Goal: Information Seeking & Learning: Learn about a topic

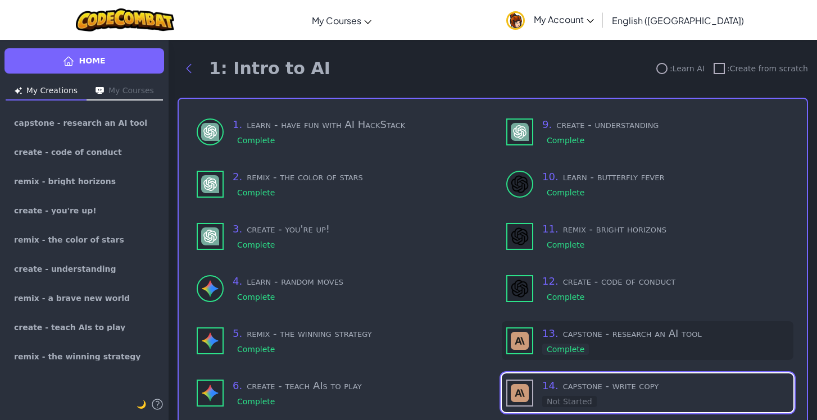
click at [612, 345] on div "13 . capstone - research an AI tool Complete" at bounding box center [665, 341] width 247 height 30
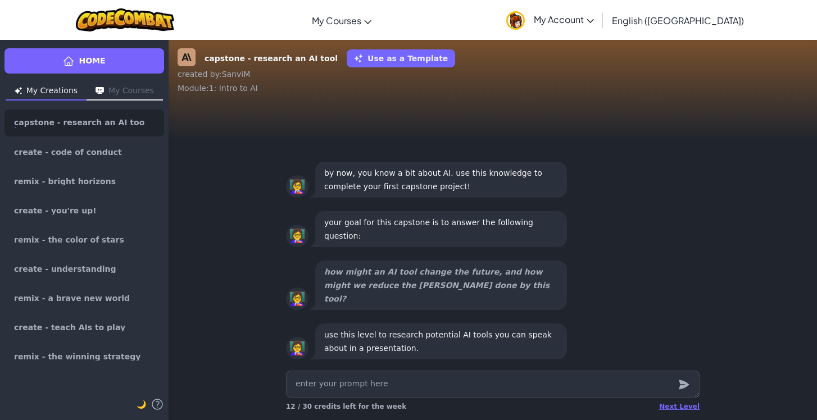
click at [582, 380] on textarea at bounding box center [492, 384] width 413 height 27
type textarea "x"
type textarea "ca"
type textarea "x"
type textarea "can"
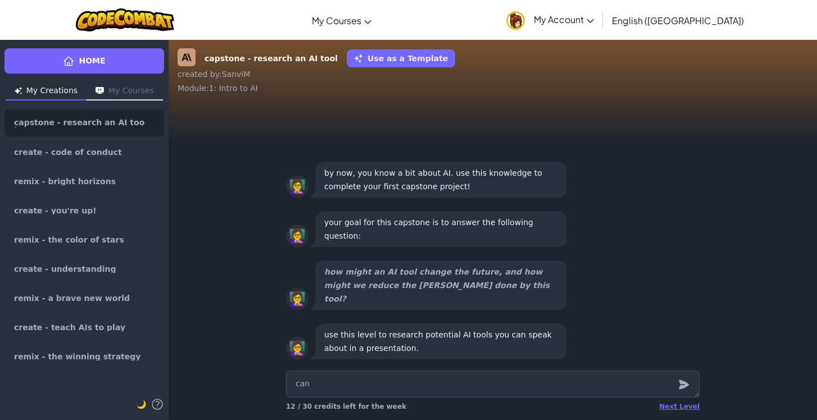
type textarea "x"
type textarea "can"
type textarea "x"
type textarea "can y"
type textarea "x"
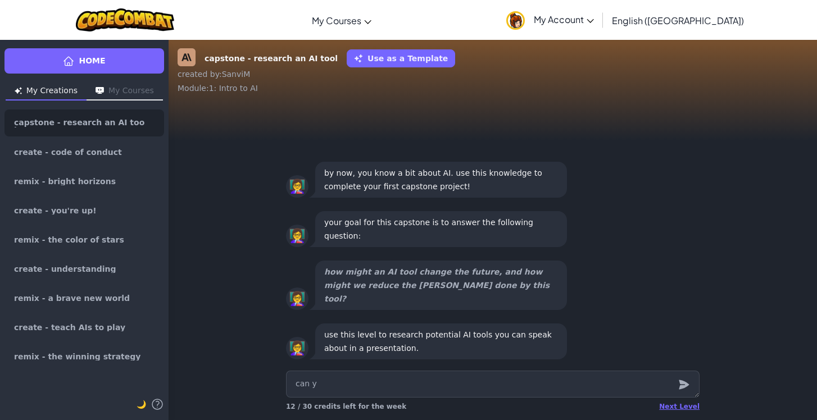
type textarea "can yo"
type textarea "x"
type textarea "can you"
type textarea "x"
type textarea "can you"
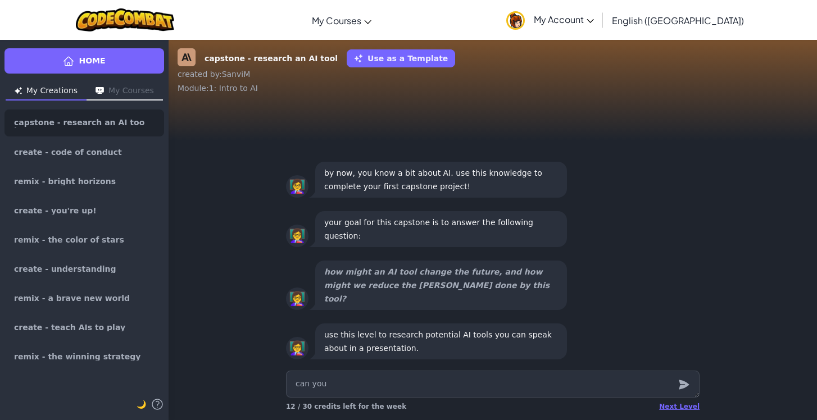
type textarea "x"
type textarea "can you t"
type textarea "x"
type textarea "can you te"
type textarea "x"
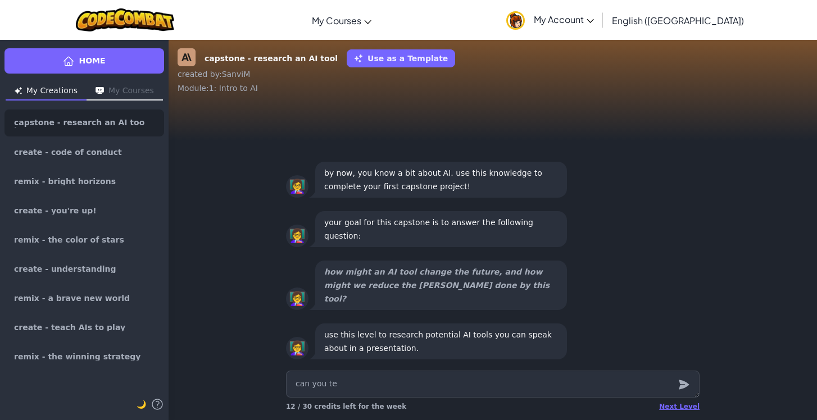
type textarea "can you tel"
type textarea "x"
type textarea "can you tell"
type textarea "x"
type textarea "can you tell m"
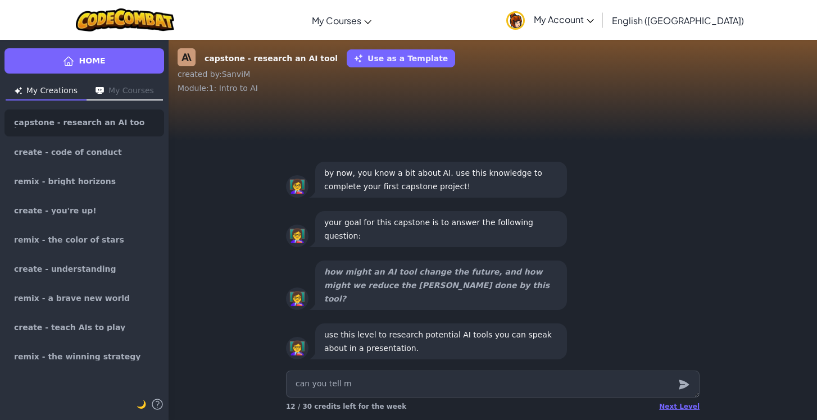
type textarea "x"
type textarea "can you tell me"
type textarea "x"
type textarea "can you tell me"
type textarea "x"
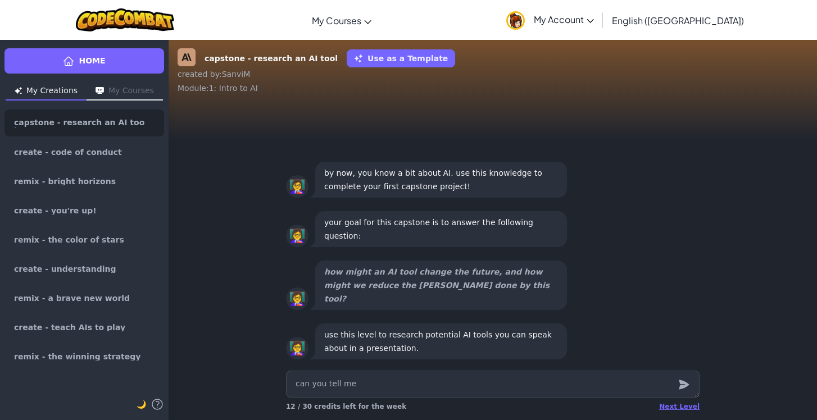
type textarea "can you tell me a"
type textarea "x"
type textarea "can you tell me ab"
type textarea "x"
type textarea "can you tell me abo"
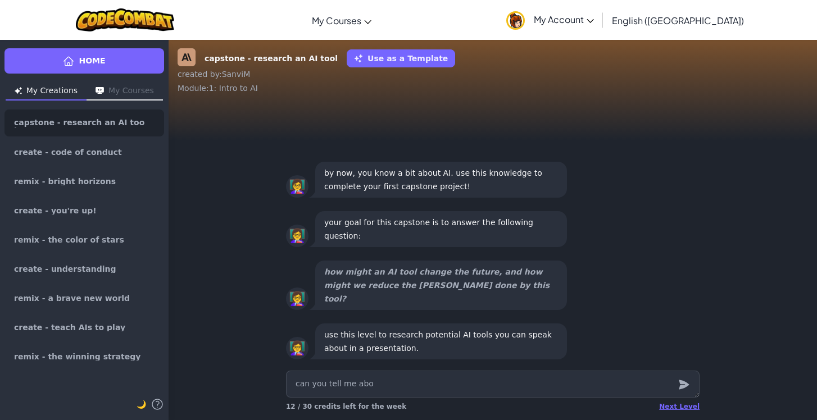
type textarea "x"
type textarea "can you tell me abou"
type textarea "x"
type textarea "can you tell me about"
type textarea "x"
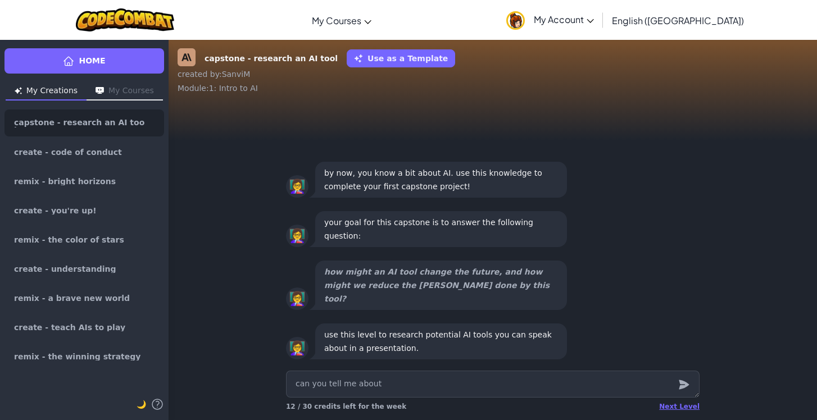
type textarea "can you tell me about"
type textarea "x"
type textarea "can you tell me about g"
type textarea "x"
type textarea "can you tell me about go"
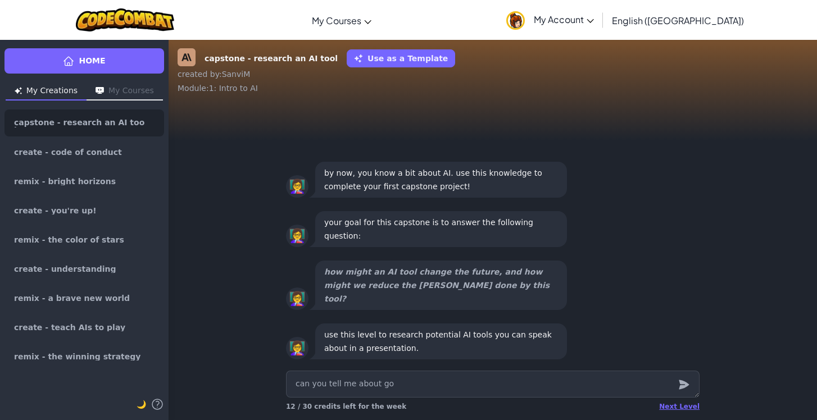
type textarea "x"
type textarea "can you tell me about goo"
type textarea "x"
type textarea "can you tell me about goog"
type textarea "x"
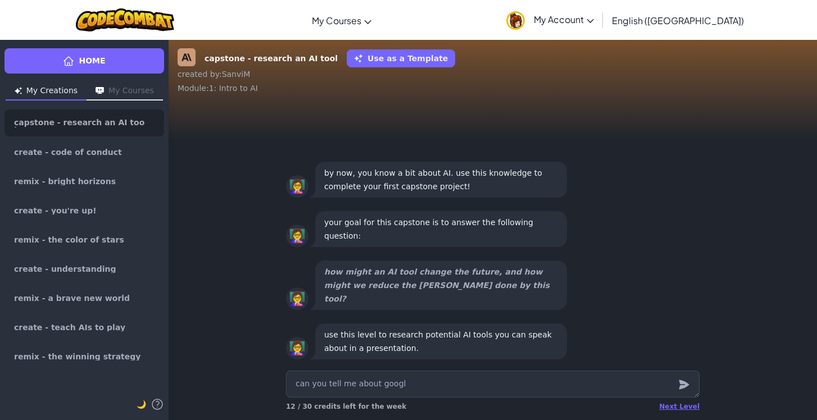
type textarea "can you tell me about google"
type textarea "x"
type textarea "can you tell me about google"
type textarea "x"
type textarea "can you tell me about google m"
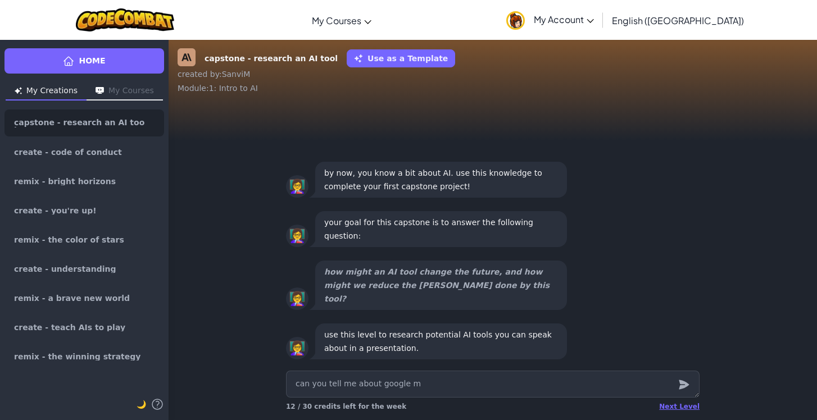
type textarea "x"
type textarea "can you tell me about google map"
type textarea "x"
type textarea "can you tell me about google maps"
type textarea "x"
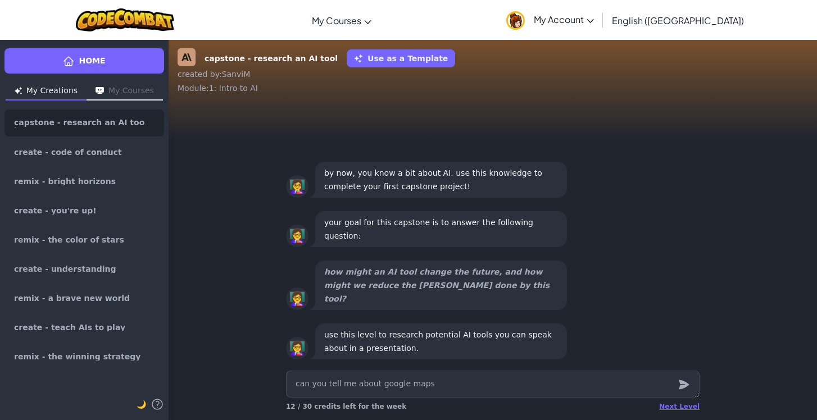
type textarea "can you tell me about google maps"
type textarea "x"
type textarea "can you tell me about google maps a"
type textarea "x"
type textarea "can you tell me about google maps ai"
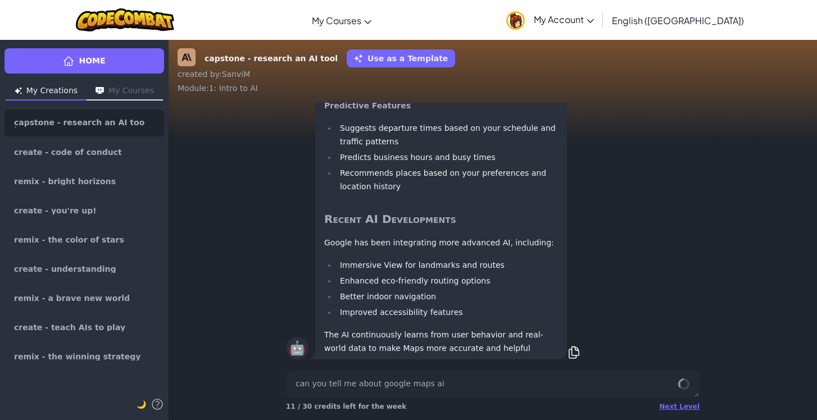
scroll to position [-756, 0]
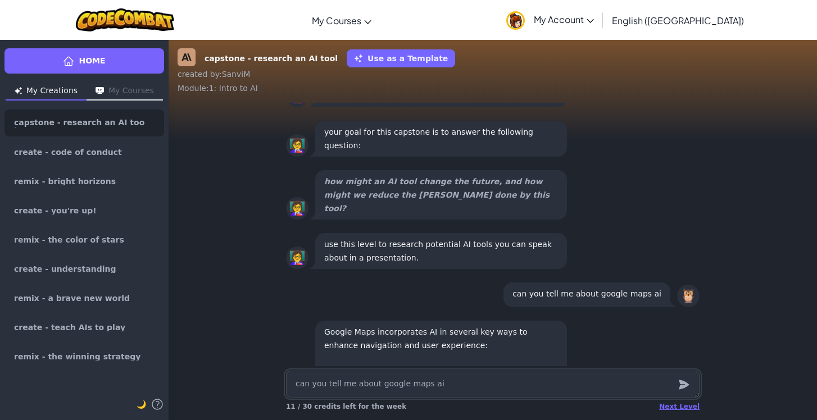
type textarea "x"
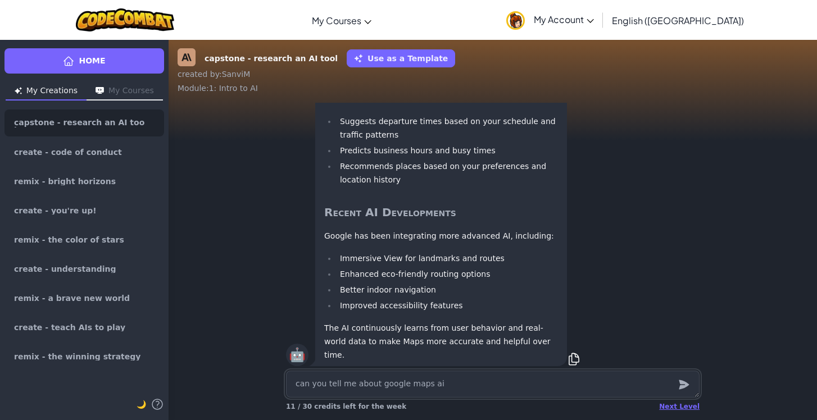
scroll to position [0, 0]
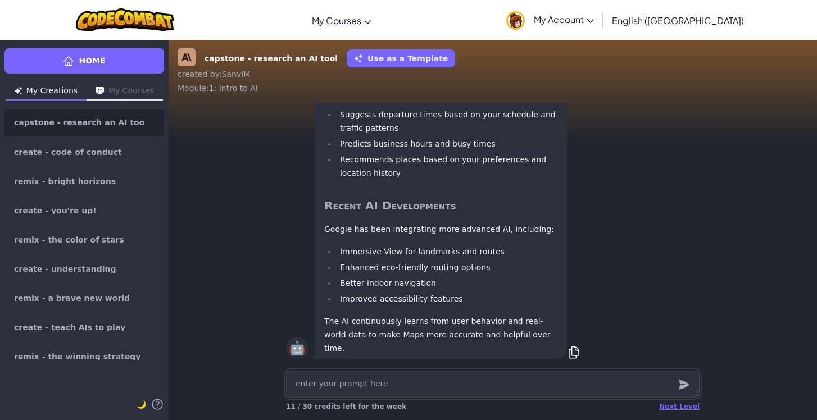
type textarea "x"
type textarea "D"
type textarea "x"
type textarea "Do"
type textarea "x"
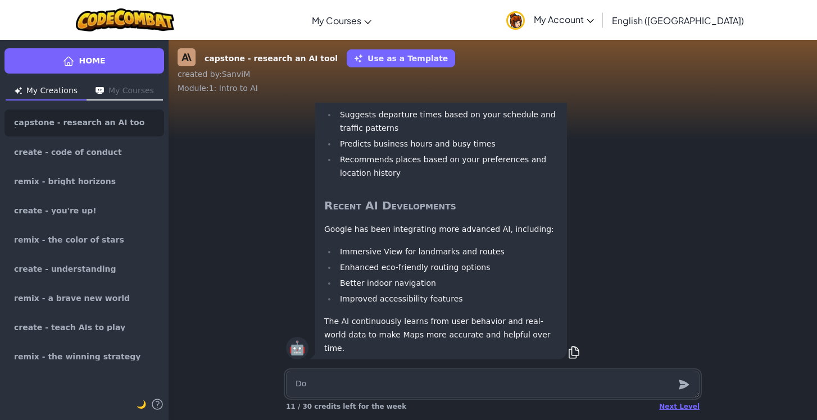
type textarea "Do"
type textarea "x"
type textarea "Do"
type textarea "x"
type textarea "Doe"
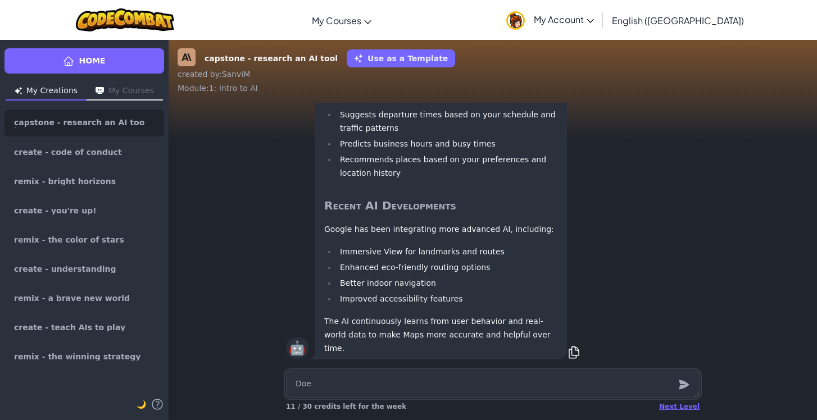
type textarea "x"
type textarea "Does"
type textarea "x"
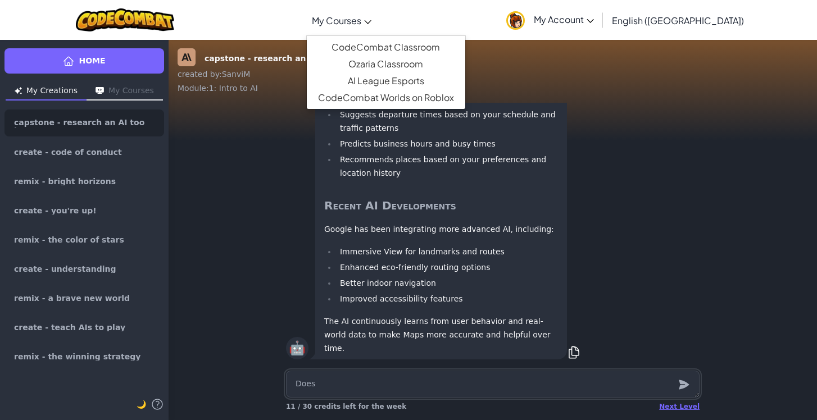
type textarea "Does"
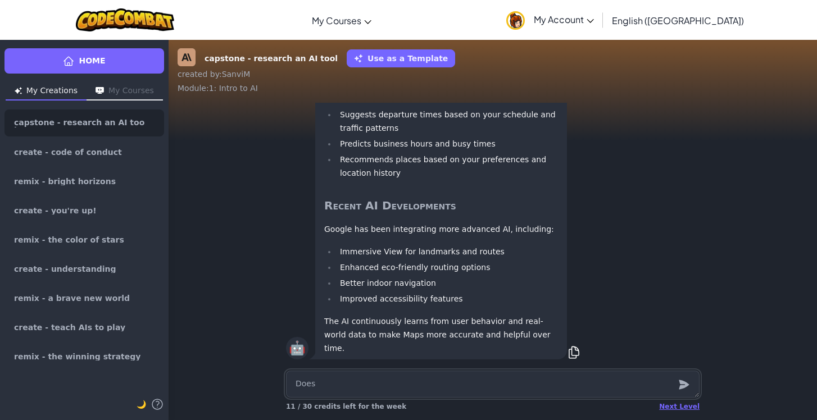
type textarea "x"
type textarea "Does"
type textarea "x"
type textarea "Doe"
type textarea "x"
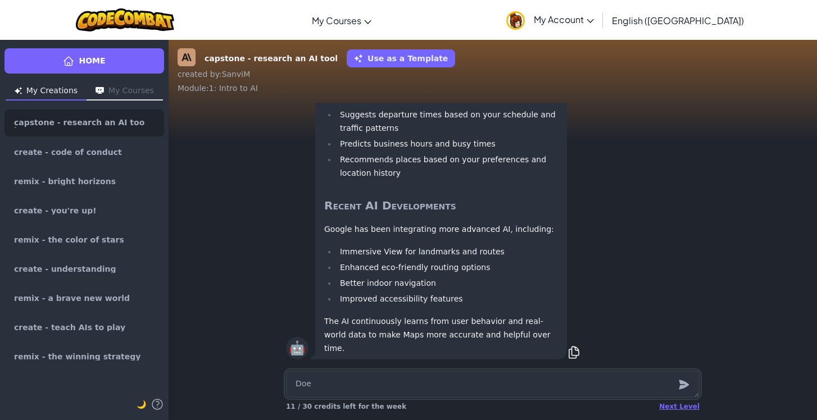
type textarea "Do"
type textarea "x"
type textarea "D"
type textarea "x"
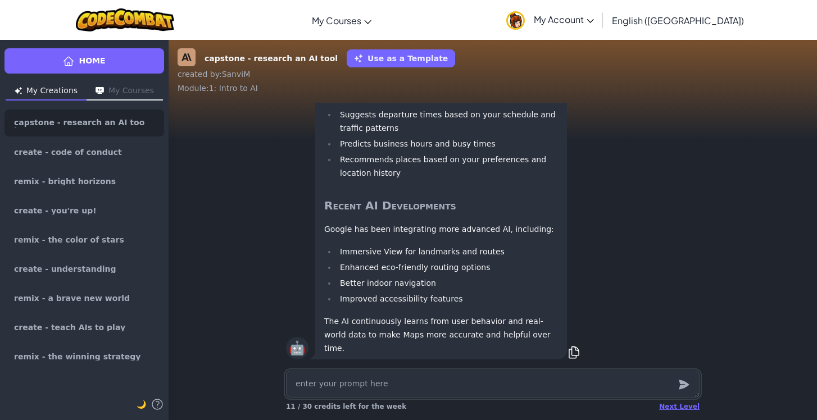
type textarea "h"
type textarea "x"
type textarea "ho"
type textarea "x"
type textarea "how"
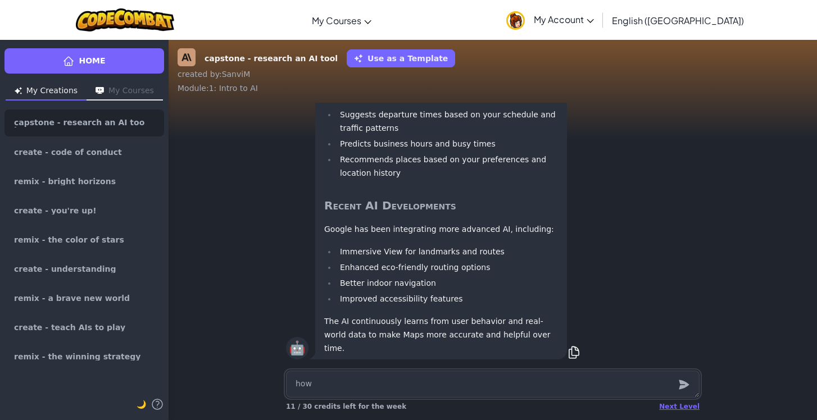
type textarea "x"
type textarea "how"
type textarea "x"
type textarea "how d"
type textarea "x"
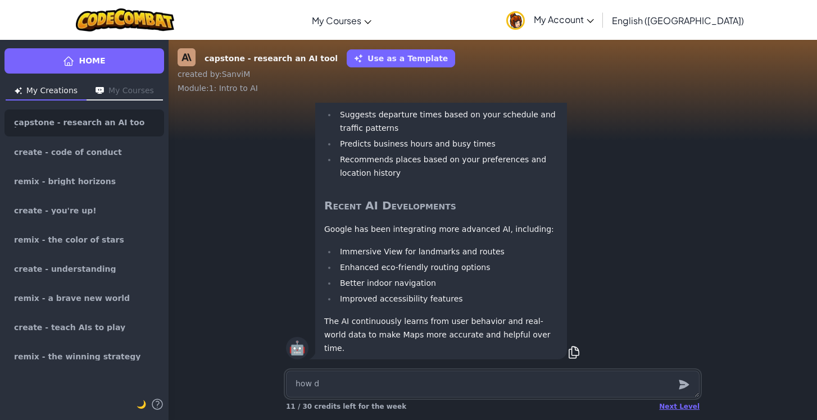
type textarea "how do"
type textarea "x"
type textarea "how doe"
type textarea "x"
type textarea "how does"
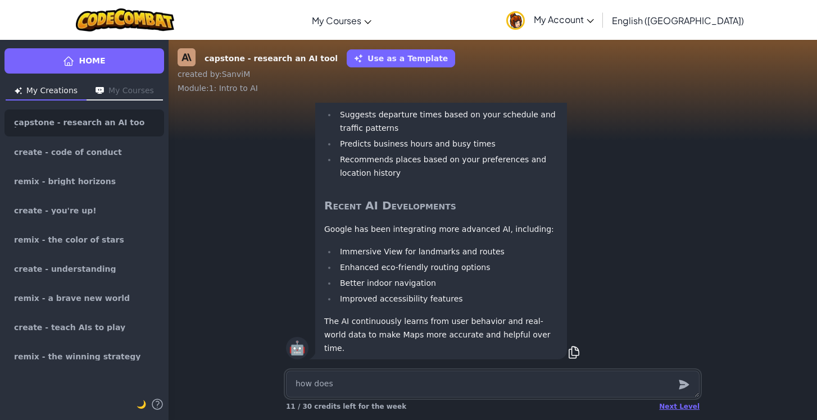
type textarea "x"
type textarea "how does go"
type textarea "x"
type textarea "how does goo"
type textarea "x"
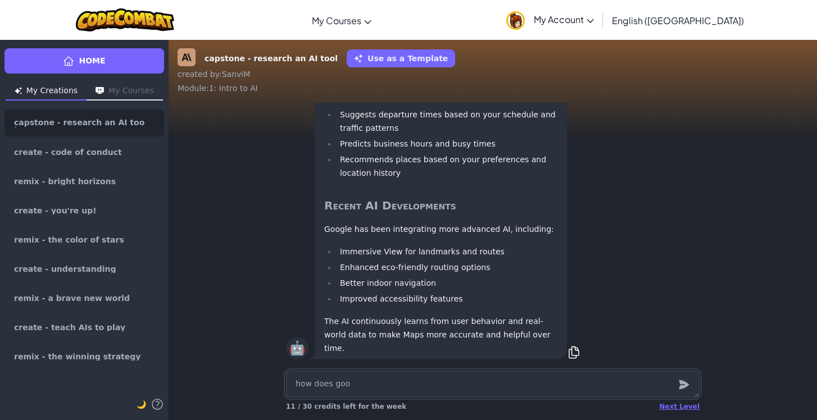
type textarea "how does goog"
type textarea "x"
type textarea "how does googl"
type textarea "x"
type textarea "how does google"
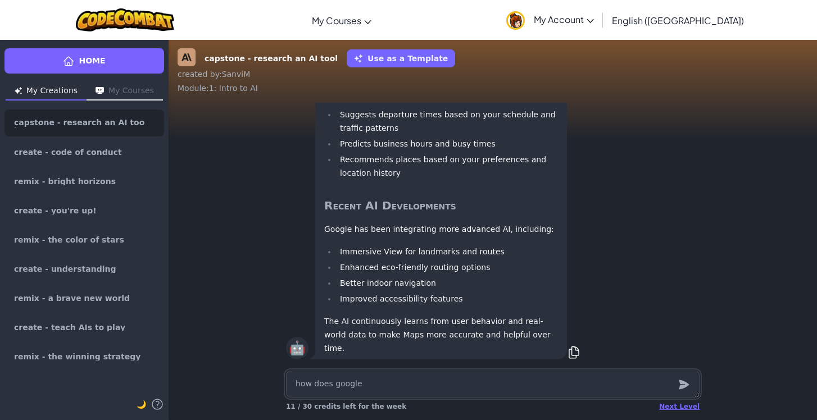
type textarea "x"
type textarea "how does google"
type textarea "x"
type textarea "how does google m"
type textarea "x"
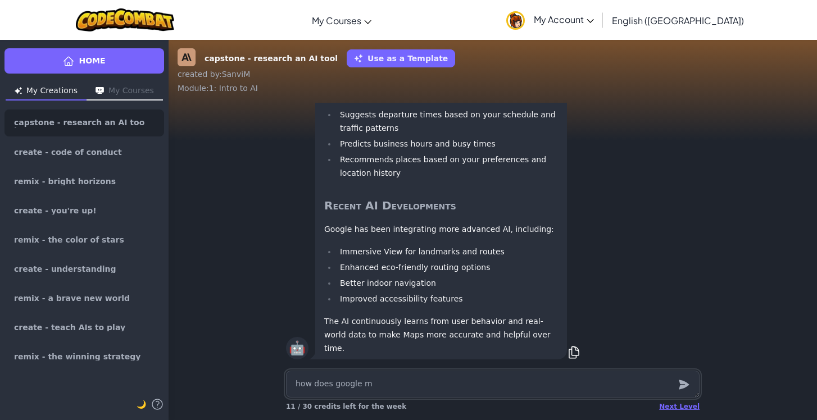
type textarea "how does google ma"
type textarea "x"
type textarea "how does google maps"
type textarea "x"
type textarea "how does google maps"
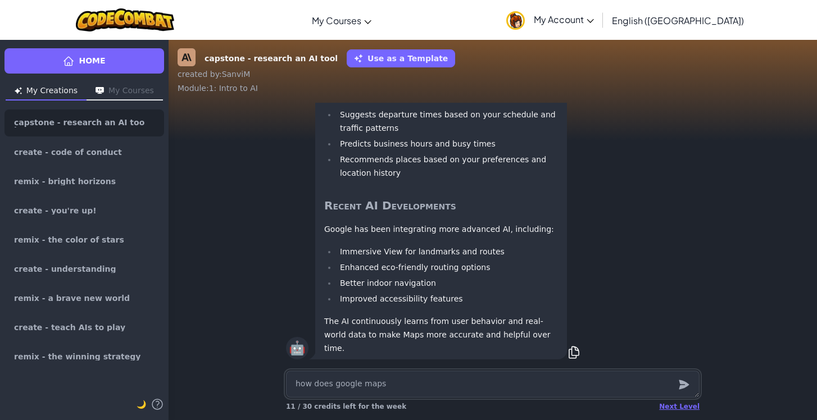
type textarea "x"
type textarea "how does google maps A"
type textarea "x"
type textarea "how does google maps AI"
type textarea "x"
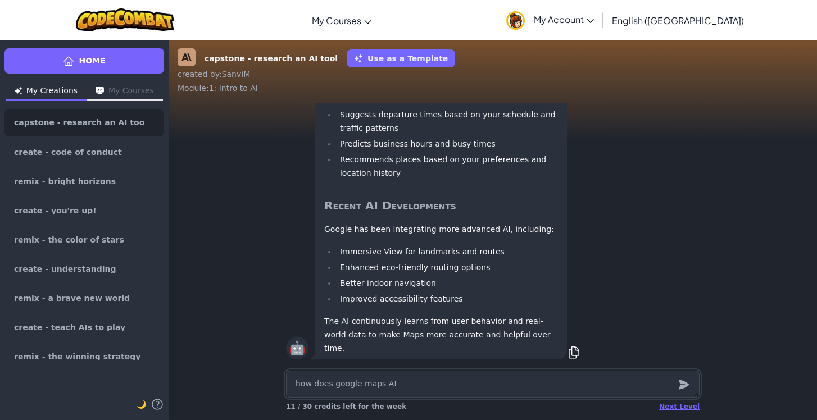
type textarea "how does google maps AI w"
type textarea "x"
type textarea "how does google maps AI wo"
type textarea "x"
type textarea "how does google maps AI wor"
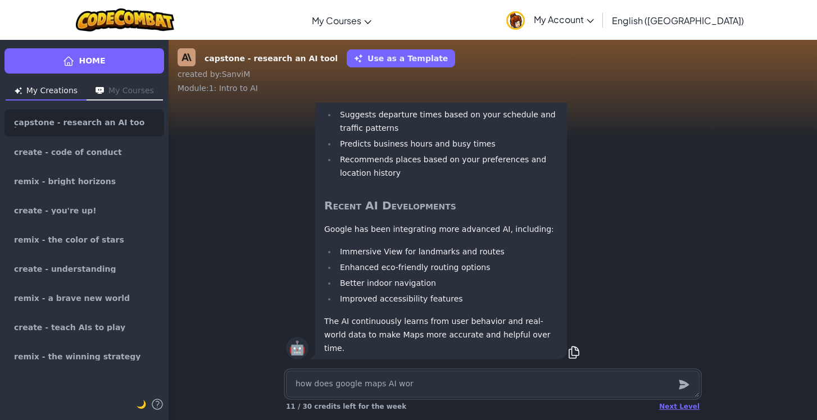
type textarea "x"
type textarea "how does google maps AI work"
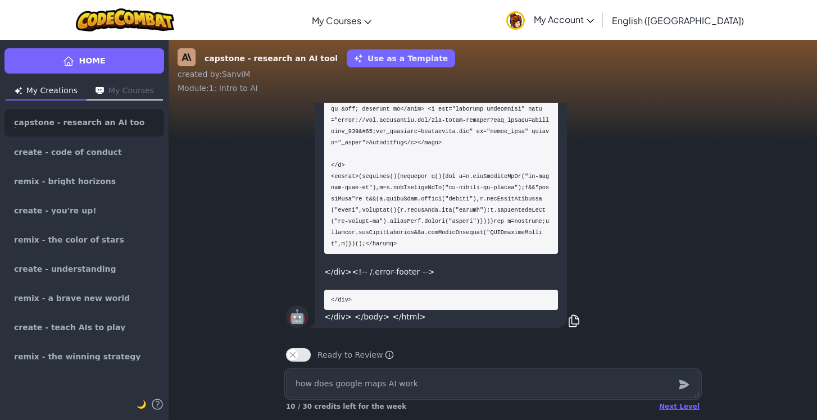
type textarea "x"
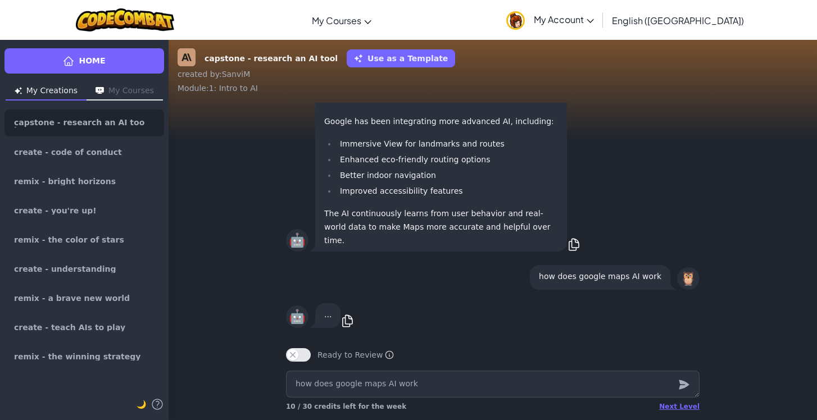
click at [330, 318] on p "..." at bounding box center [327, 314] width 7 height 13
click at [322, 387] on textarea "how does google maps AI work" at bounding box center [492, 384] width 413 height 27
type textarea "x"
type textarea "h"
type textarea "x"
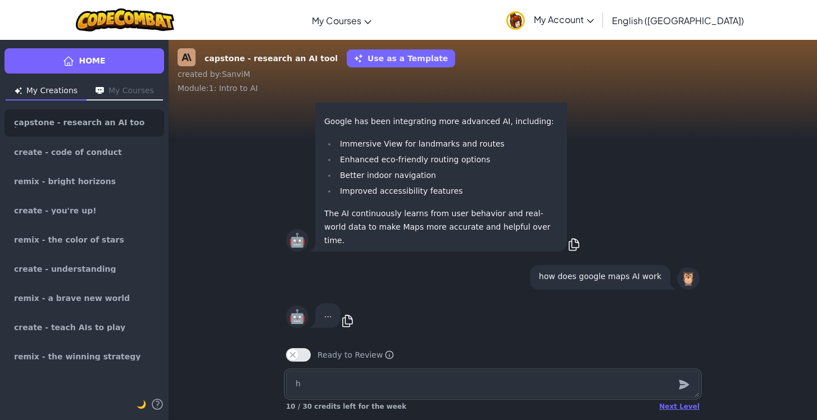
type textarea "ho"
type textarea "x"
type textarea "how"
type textarea "x"
type textarea "ho"
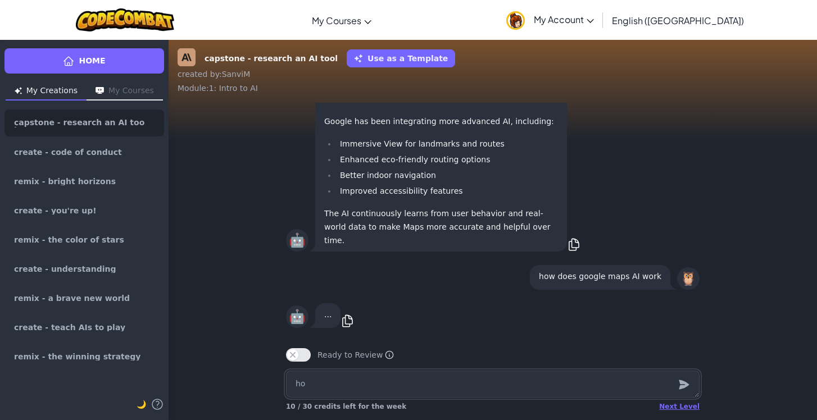
type textarea "x"
type textarea "h"
type textarea "x"
type textarea "h"
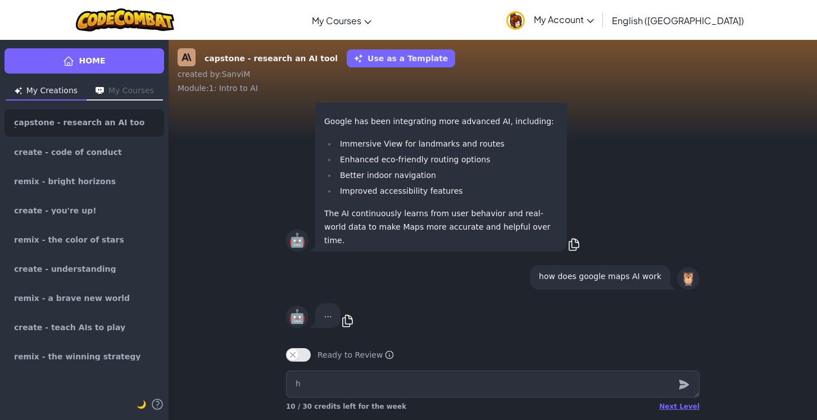
type textarea "x"
type textarea "ho"
type textarea "x"
type textarea "how"
type textarea "x"
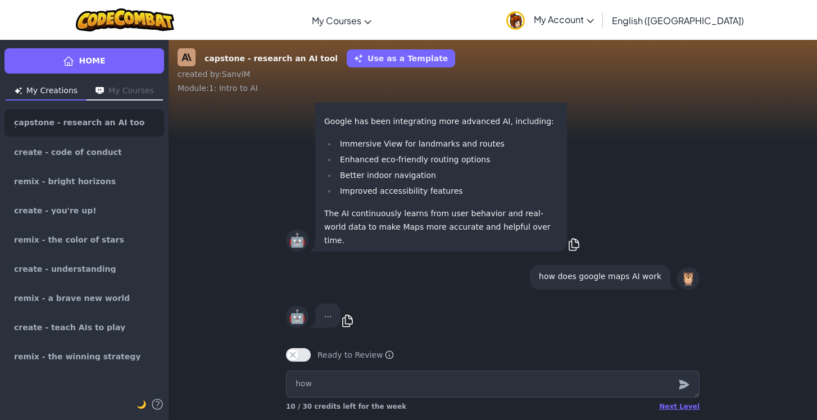
type textarea "how"
type textarea "x"
type textarea "how d"
type textarea "x"
type textarea "how do"
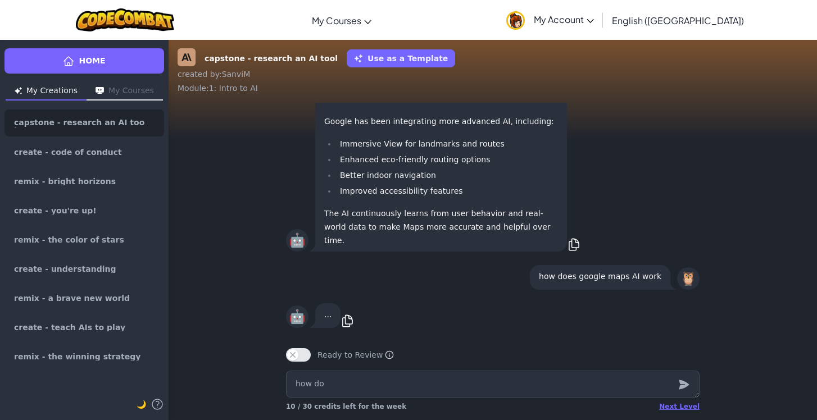
type textarea "x"
type textarea "how doe"
type textarea "x"
type textarea "how does"
type textarea "x"
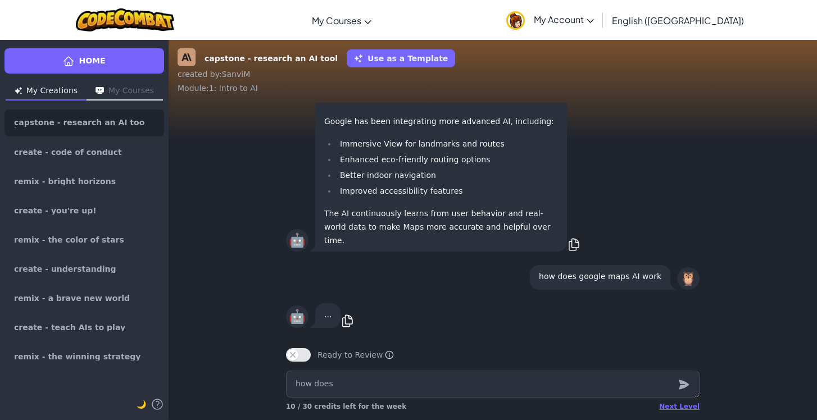
type textarea "how does"
type textarea "x"
type textarea "how does g"
type textarea "x"
type textarea "how does go"
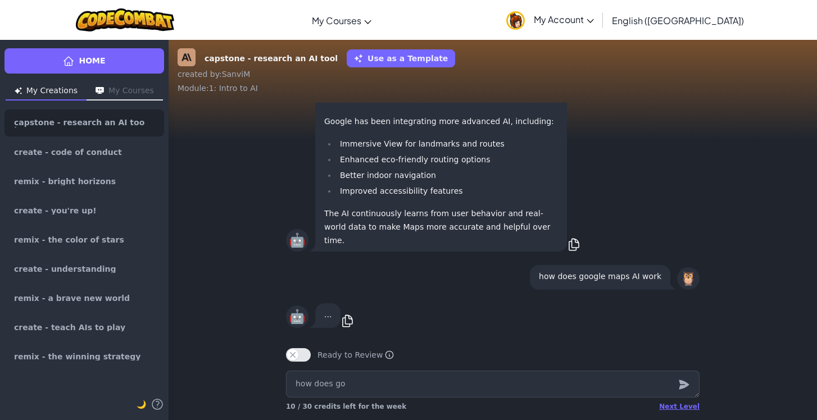
type textarea "x"
type textarea "how does goo"
type textarea "x"
type textarea "how does goog"
type textarea "x"
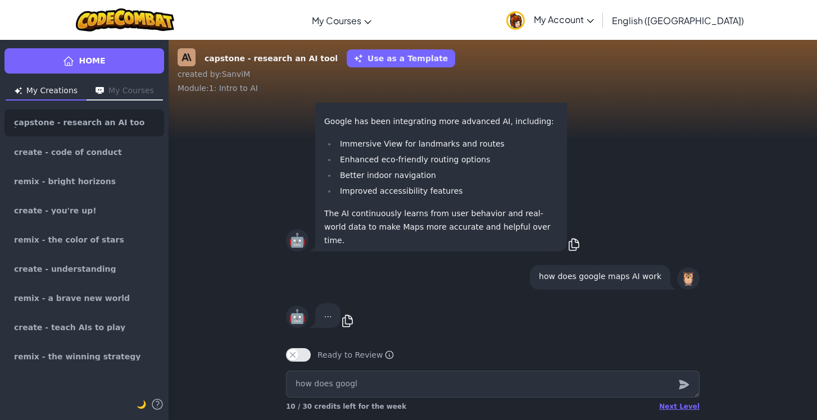
type textarea "how does google"
type textarea "x"
type textarea "how does google"
type textarea "x"
type textarea "how does google m"
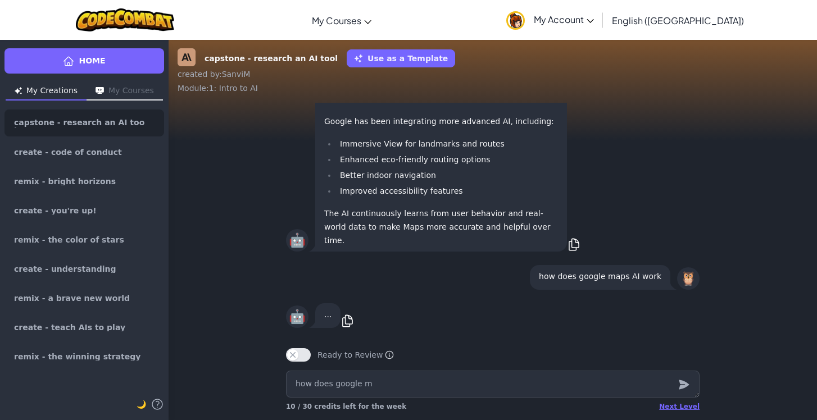
type textarea "x"
type textarea "how does google ma"
type textarea "x"
type textarea "how does google map"
type textarea "x"
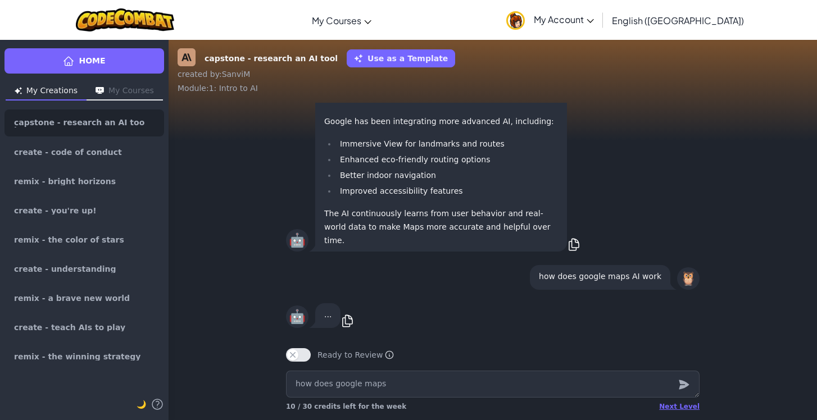
type textarea "how does google maps"
type textarea "x"
type textarea "how does google maps A"
type textarea "x"
type textarea "how does google maps AI"
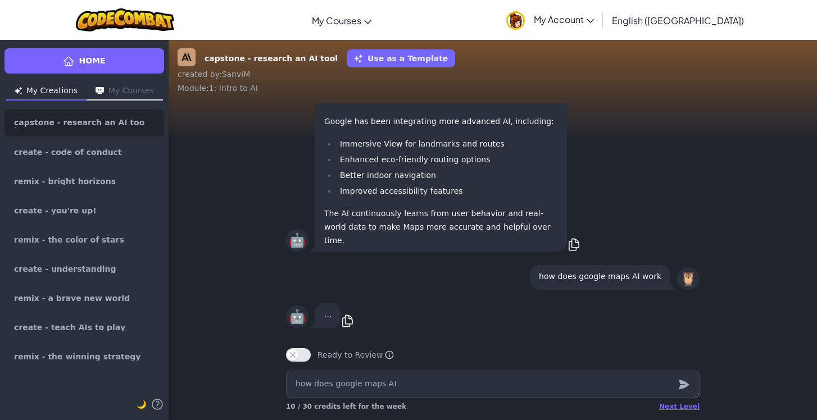
type textarea "x"
type textarea "how does google maps AI"
type textarea "x"
type textarea "how does google maps AI w"
type textarea "x"
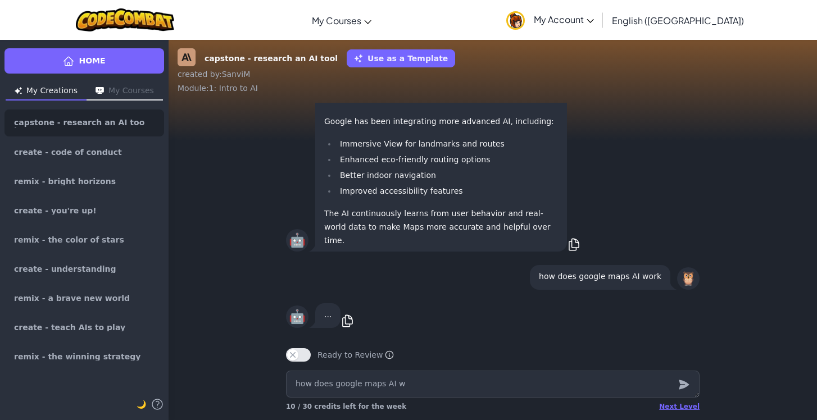
type textarea "how does google maps AI wo"
type textarea "x"
type textarea "how does google maps AI wor"
type textarea "x"
type textarea "how does google maps AI work"
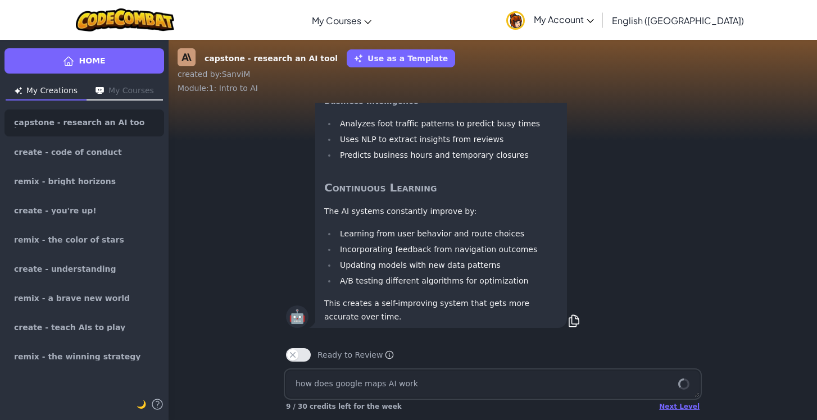
type textarea "x"
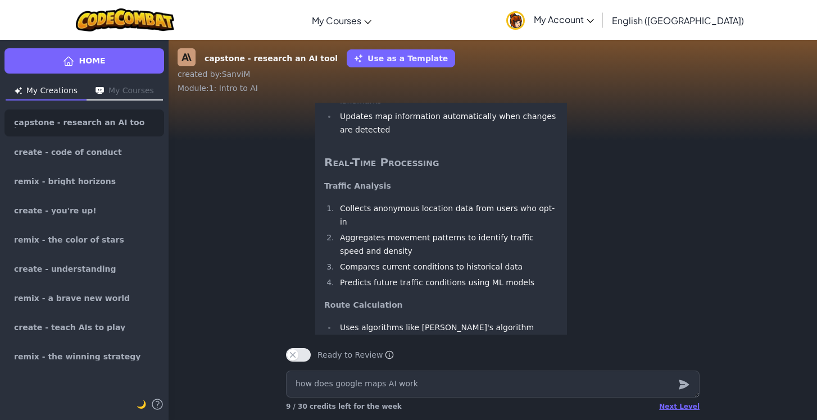
scroll to position [-443, 0]
click at [433, 77] on li "Analyzes Street View images to identify road signs, lane markings, and business…" at bounding box center [446, 63] width 221 height 27
click at [415, 106] on li "Recognizes building numbers, store names, and landmarks" at bounding box center [446, 92] width 221 height 27
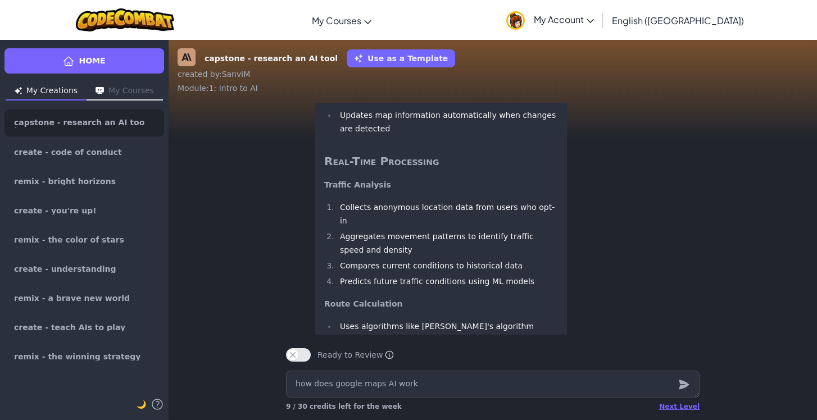
click at [415, 106] on li "Recognizes building numbers, store names, and landmarks" at bounding box center [446, 92] width 221 height 27
click at [413, 135] on li "Updates map information automatically when changes are detected" at bounding box center [446, 121] width 221 height 27
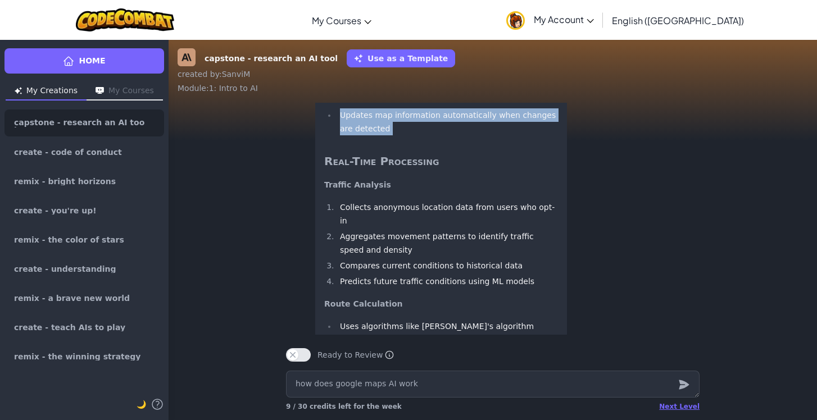
click at [413, 135] on li "Updates map information automatically when changes are detected" at bounding box center [446, 121] width 221 height 27
click at [411, 135] on li "Updates map information automatically when changes are detected" at bounding box center [446, 121] width 221 height 27
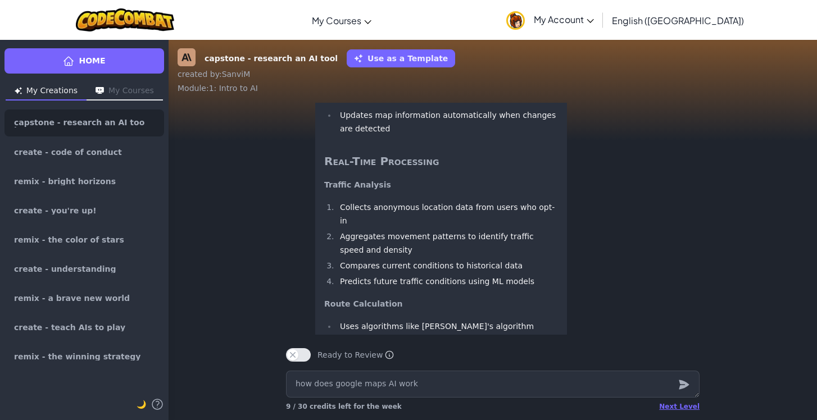
click at [411, 135] on li "Updates map information automatically when changes are detected" at bounding box center [446, 121] width 221 height 27
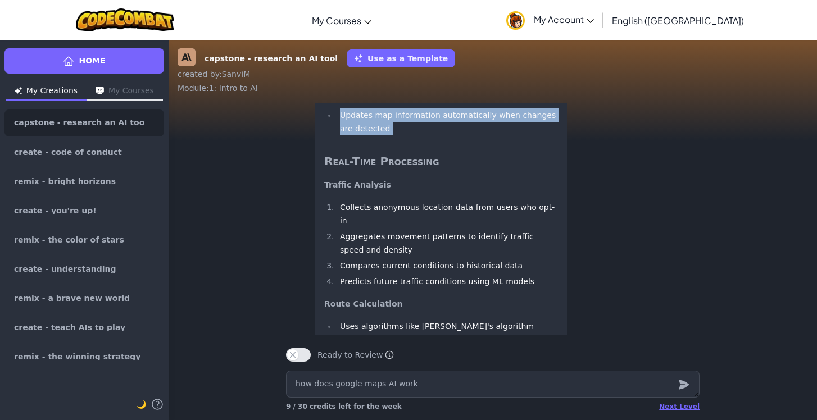
click at [411, 135] on li "Updates map information automatically when changes are detected" at bounding box center [446, 121] width 221 height 27
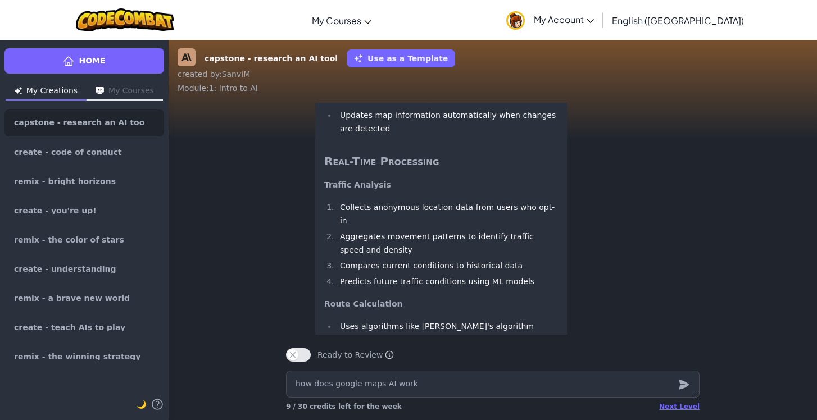
click at [404, 225] on div "Google Maps AI works through several interconnected systems and data processing…" at bounding box center [441, 212] width 234 height 1110
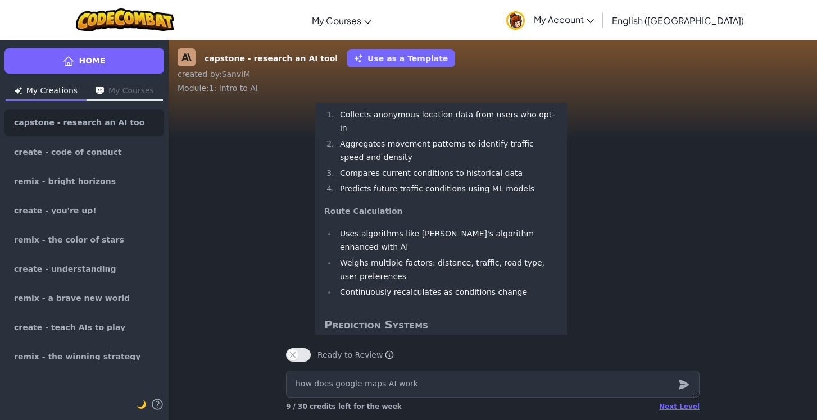
scroll to position [-347, 0]
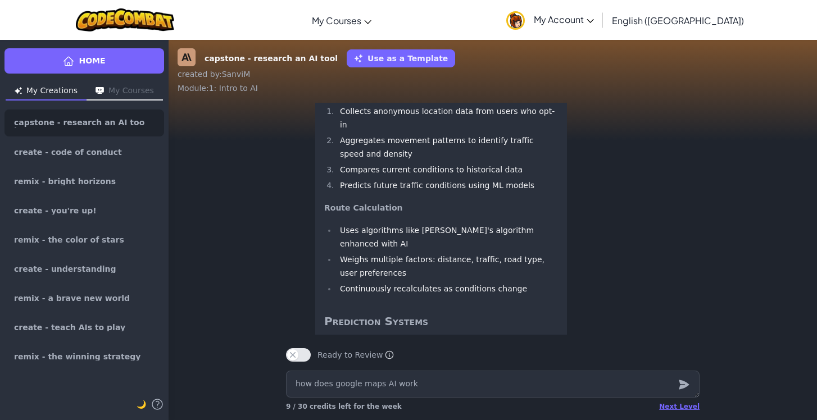
click at [391, 131] on li "Collects anonymous location data from users who opt-in" at bounding box center [446, 117] width 221 height 27
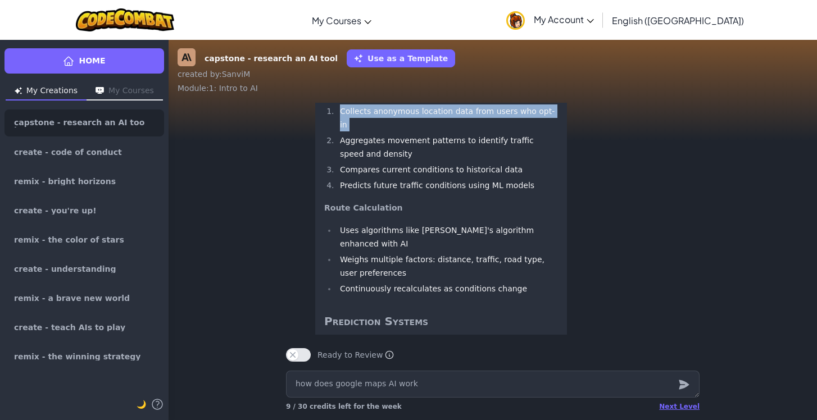
click at [391, 131] on li "Collects anonymous location data from users who opt-in" at bounding box center [446, 117] width 221 height 27
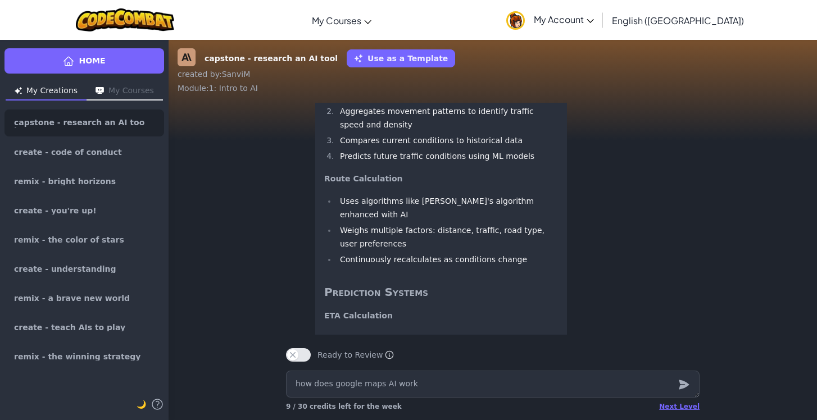
scroll to position [-315, 0]
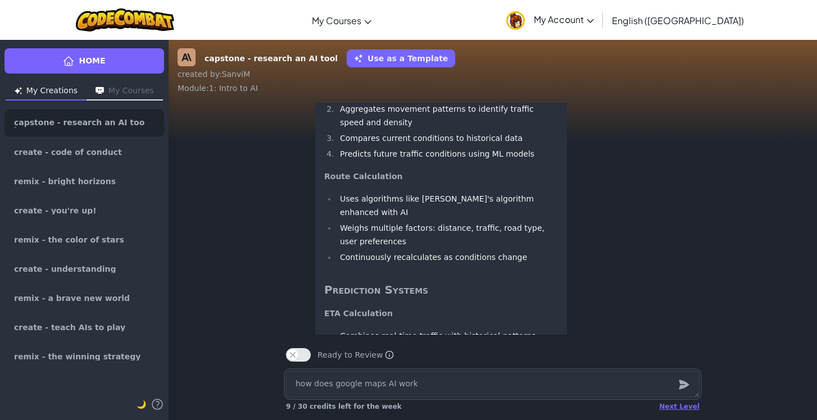
click at [378, 375] on textarea "how does google maps AI work" at bounding box center [492, 384] width 413 height 27
type textarea "x"
type textarea "w"
type textarea "x"
type textarea "wh"
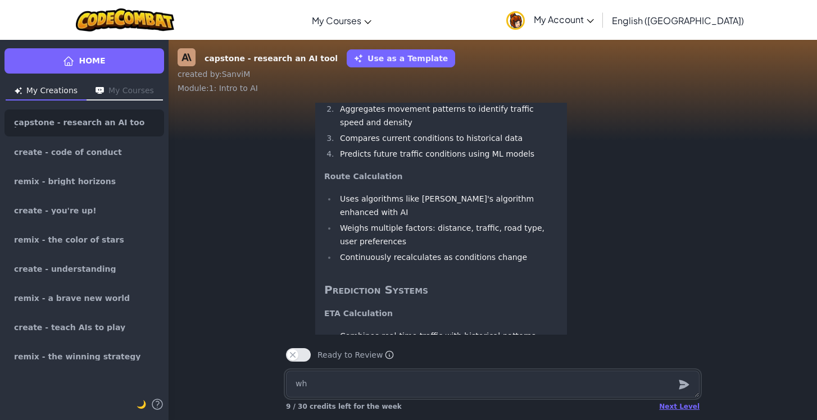
type textarea "x"
type textarea "wha"
type textarea "x"
type textarea "what"
type textarea "x"
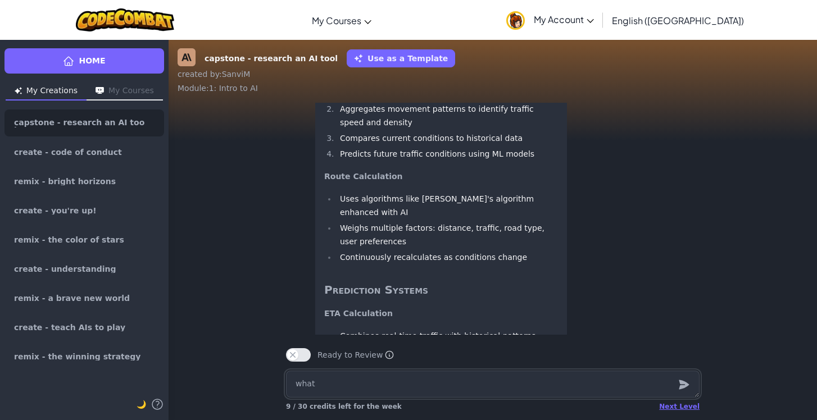
type textarea "what"
type textarea "x"
type textarea "what A"
type textarea "x"
type textarea "what AI"
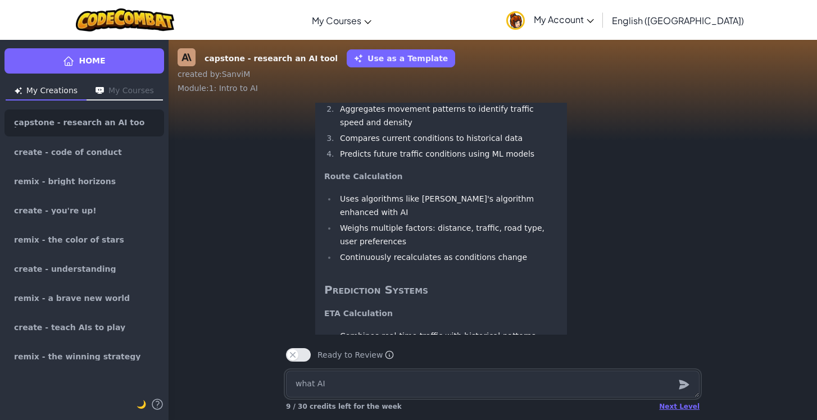
type textarea "x"
type textarea "what AI"
type textarea "x"
type textarea "what AI d"
type textarea "x"
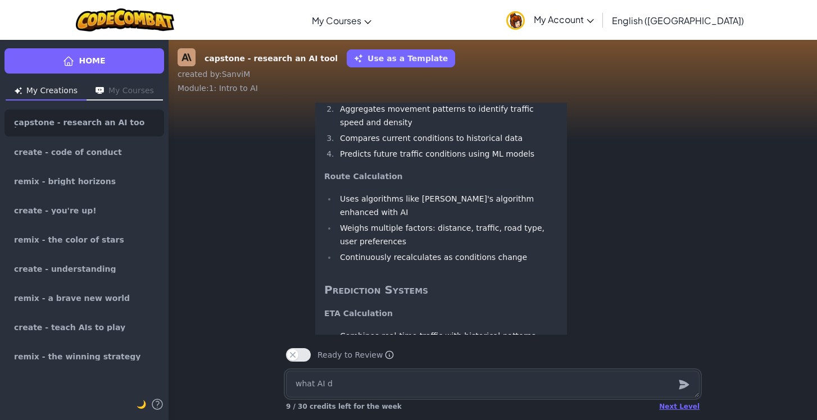
type textarea "what AI do"
type textarea "x"
type textarea "what AI doe"
type textarea "x"
type textarea "what AI does"
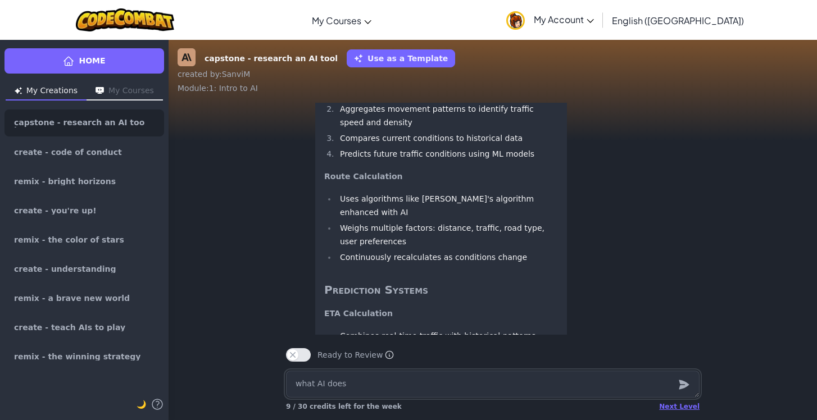
type textarea "x"
type textarea "what AI does go"
type textarea "x"
type textarea "what AI does goo"
type textarea "x"
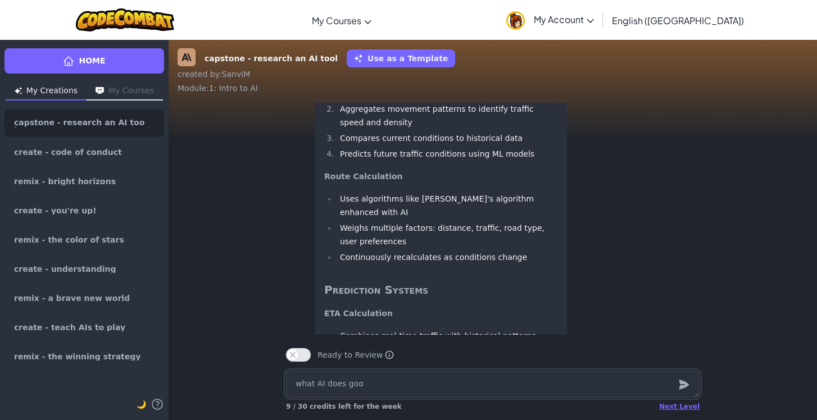
type textarea "what AI does goog"
type textarea "x"
type textarea "what AI does googl"
type textarea "x"
type textarea "what AI does google"
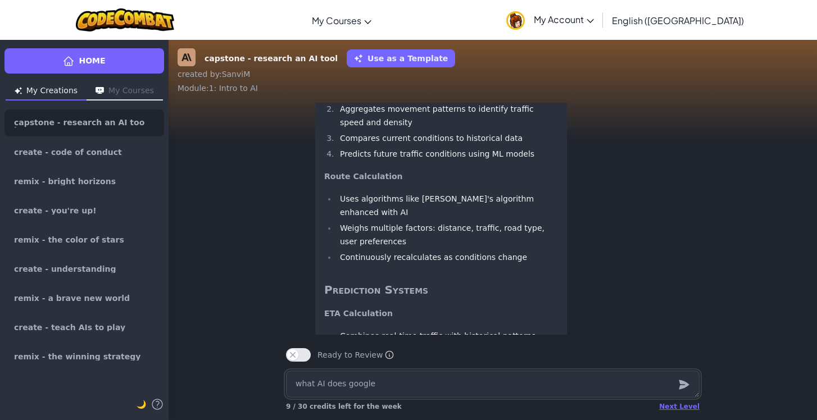
type textarea "x"
type textarea "what AI does google"
type textarea "x"
type textarea "what AI does google m"
type textarea "x"
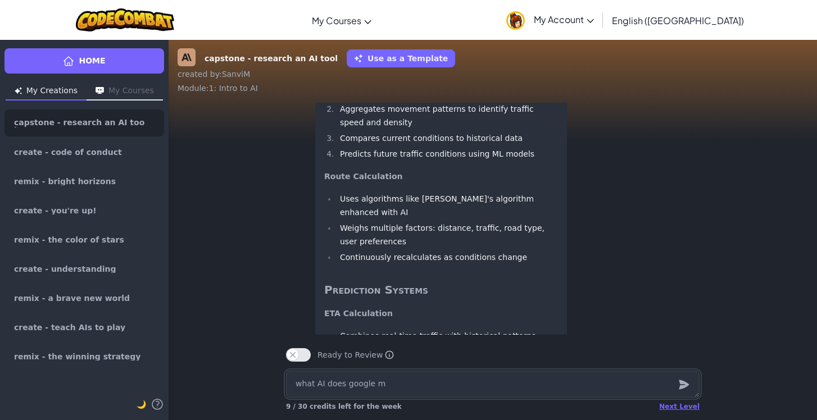
type textarea "what AI does google ma"
type textarea "x"
type textarea "what AI does google map"
type textarea "x"
type textarea "what AI does google maps"
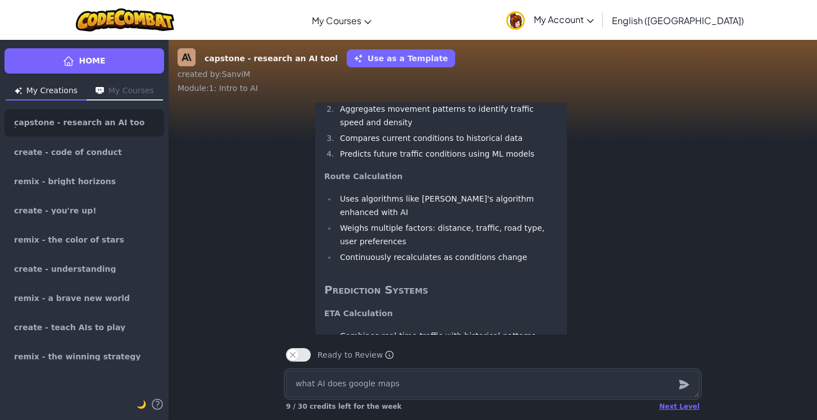
type textarea "x"
type textarea "what AI does google maps"
type textarea "x"
type textarea "what AI does google maps a"
type textarea "x"
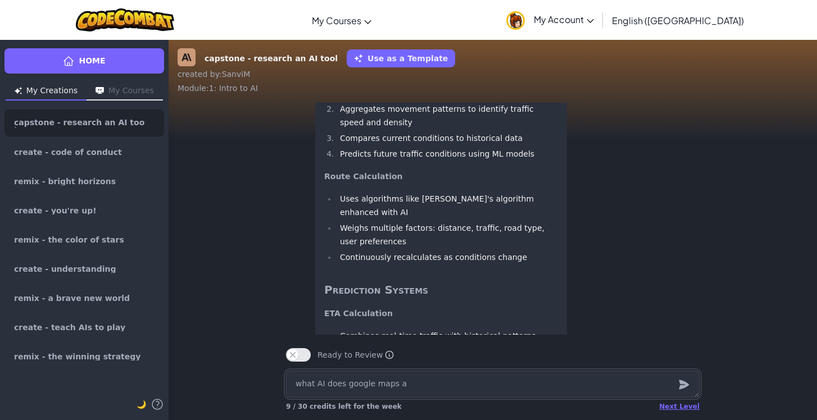
type textarea "what AI does google maps ai"
type textarea "x"
type textarea "what AI does google maps ai"
type textarea "x"
type textarea "what AI does google maps ai u"
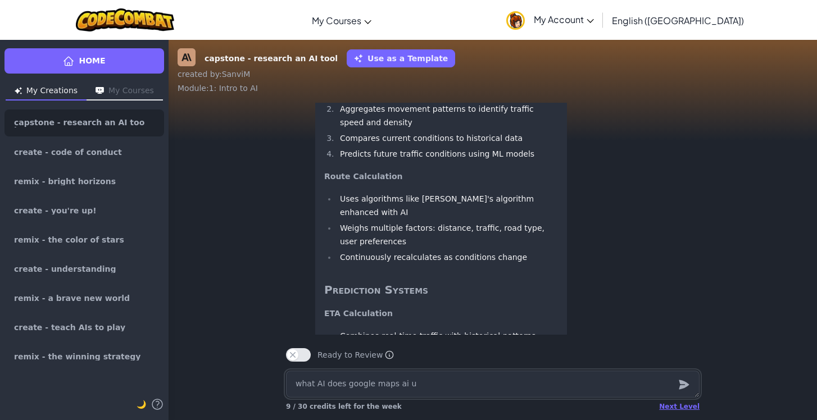
type textarea "x"
type textarea "what AI does google maps ai us"
type textarea "x"
type textarea "what AI does google maps ai use"
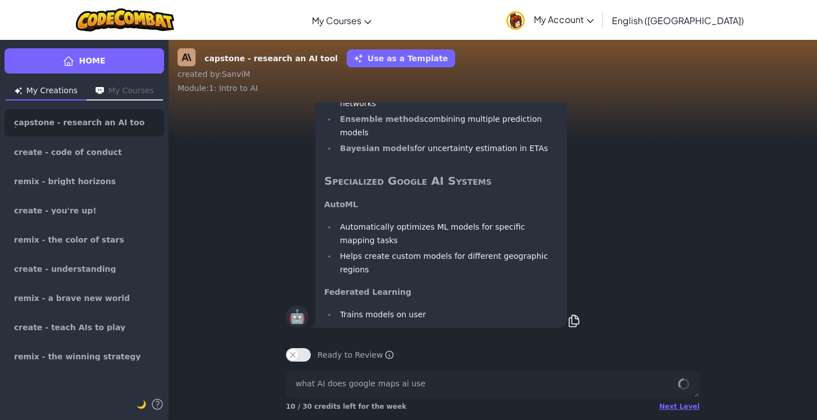
scroll to position [0, 0]
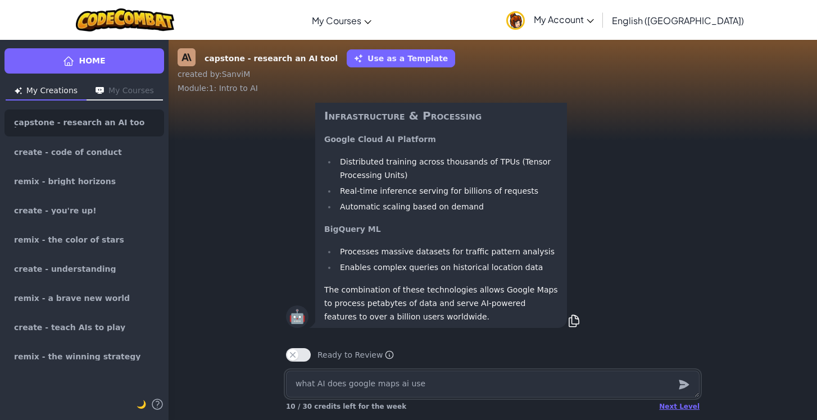
type textarea "x"
type textarea "W"
type textarea "x"
type textarea "Wh"
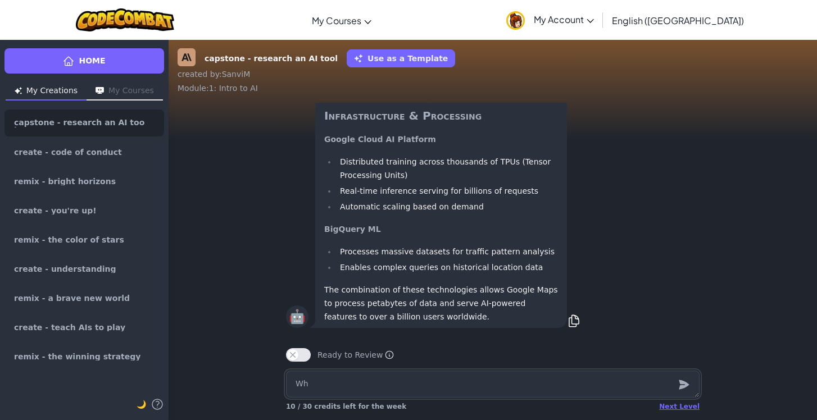
type textarea "x"
type textarea "Wha"
type textarea "x"
type textarea "What"
type textarea "x"
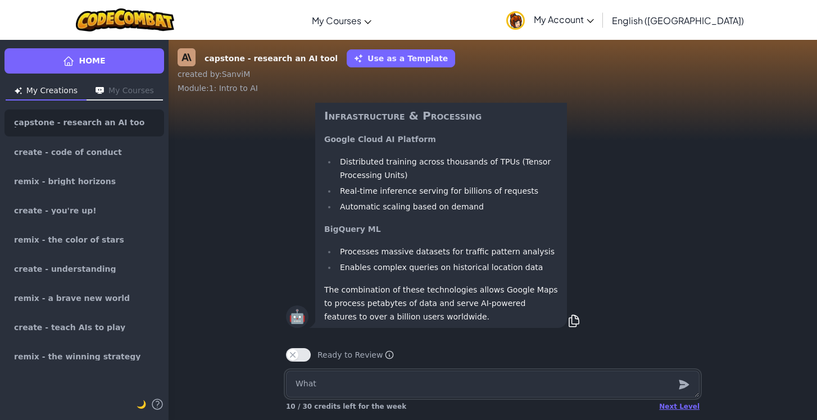
type textarea "What"
type textarea "x"
type textarea "What i"
type textarea "x"
type textarea "What is"
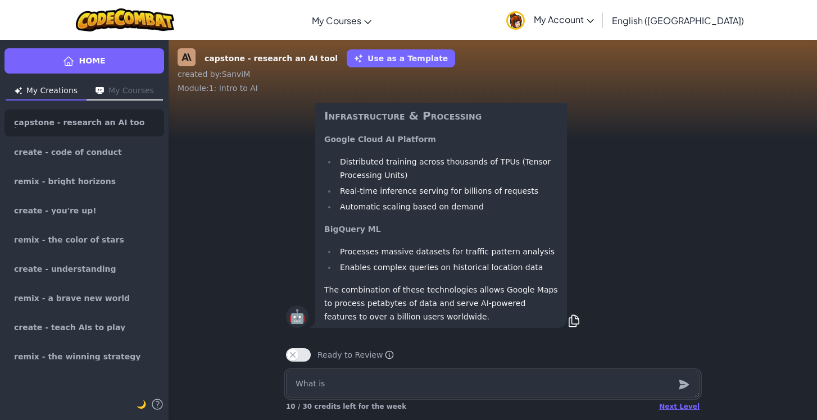
type textarea "x"
type textarea "What is"
type textarea "x"
type textarea "What is t"
type textarea "x"
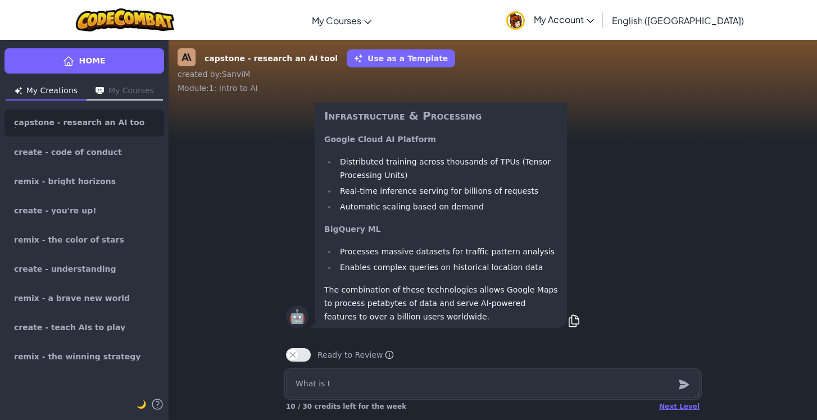
type textarea "What is th"
type textarea "x"
type textarea "What is the"
type textarea "x"
type textarea "What is the"
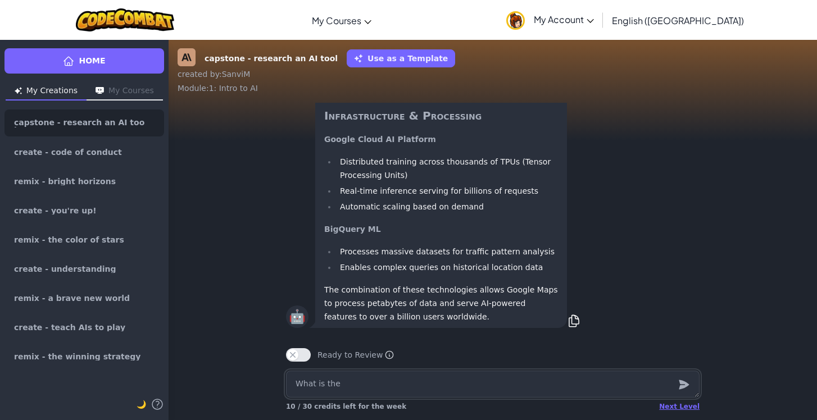
type textarea "x"
type textarea "What is the s"
type textarea "x"
type textarea "What is the st"
type textarea "x"
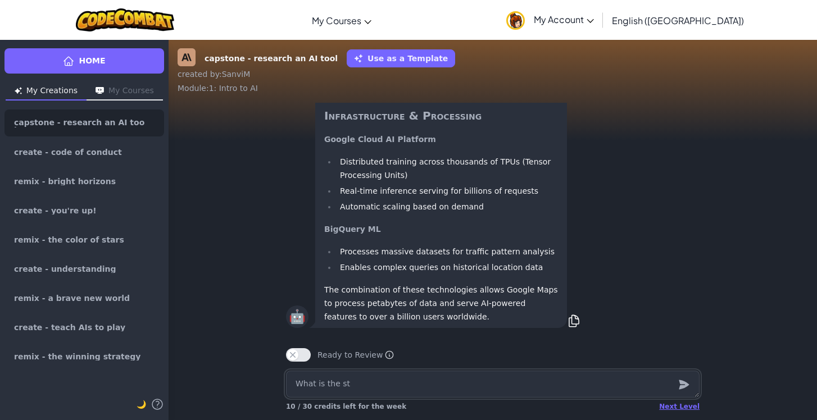
type textarea "What is the ste"
type textarea "x"
type textarea "What is the step"
type textarea "x"
type textarea "What is the step"
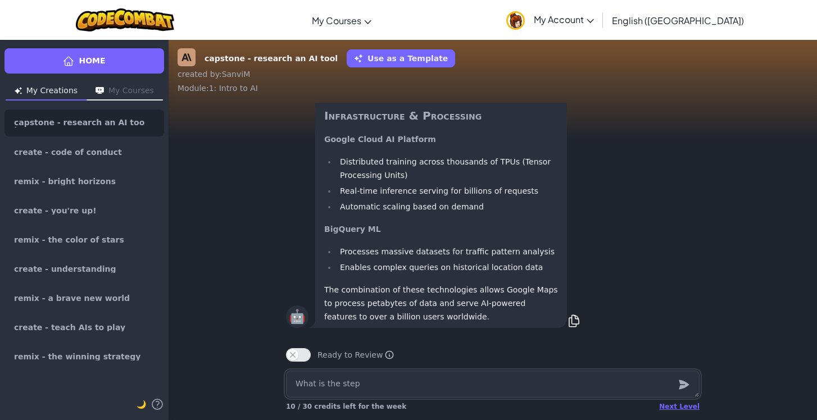
type textarea "x"
type textarea "What is the step b"
type textarea "x"
type textarea "What is the step by"
type textarea "x"
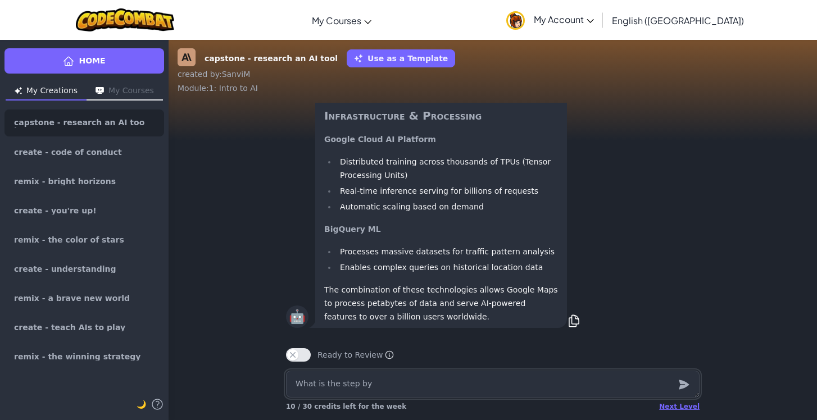
type textarea "What is the step by"
type textarea "x"
type textarea "What is the step by s"
type textarea "x"
type textarea "What is the step by st"
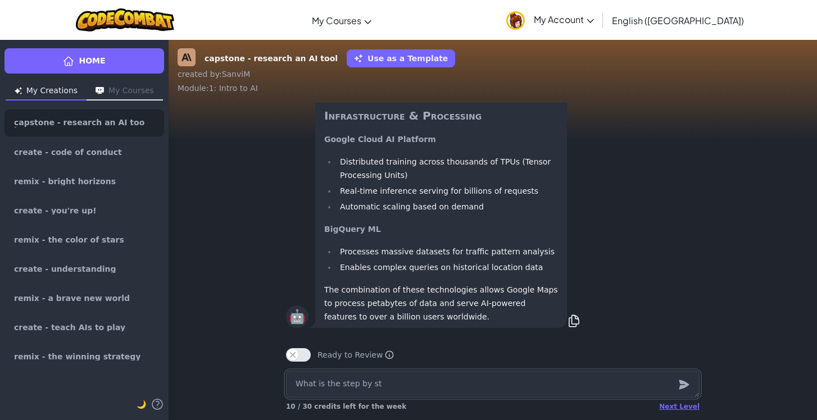
type textarea "x"
type textarea "What is the step by ste"
type textarea "x"
type textarea "What is the step by step"
type textarea "x"
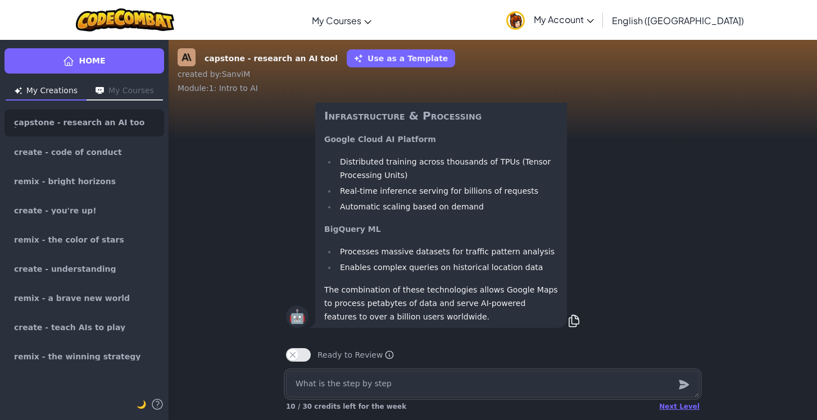
type textarea "What is the step by step"
type textarea "x"
type textarea "What is the step by step o"
type textarea "x"
type textarea "What is the step by step on"
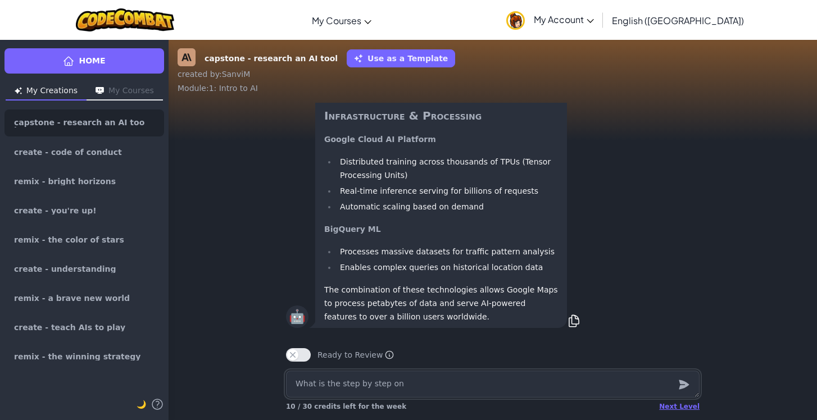
type textarea "x"
type textarea "What is the step by step on"
type textarea "x"
type textarea "What is the step by step on h"
type textarea "x"
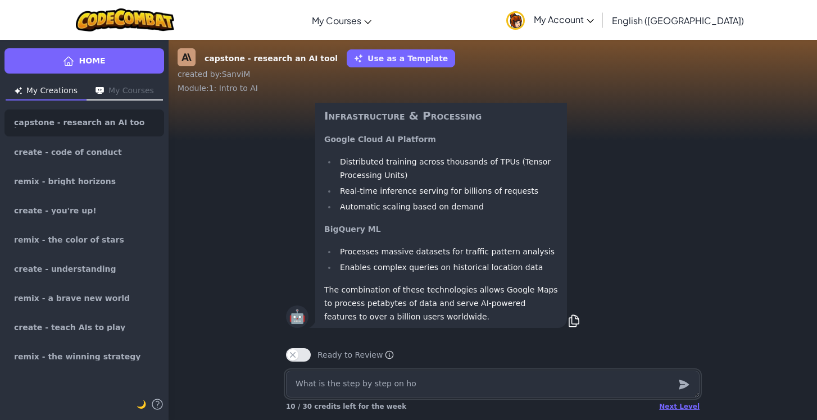
type textarea "What is the step by step on how"
type textarea "x"
type textarea "What is the step by step on how"
type textarea "x"
type textarea "What is the step by step on how g"
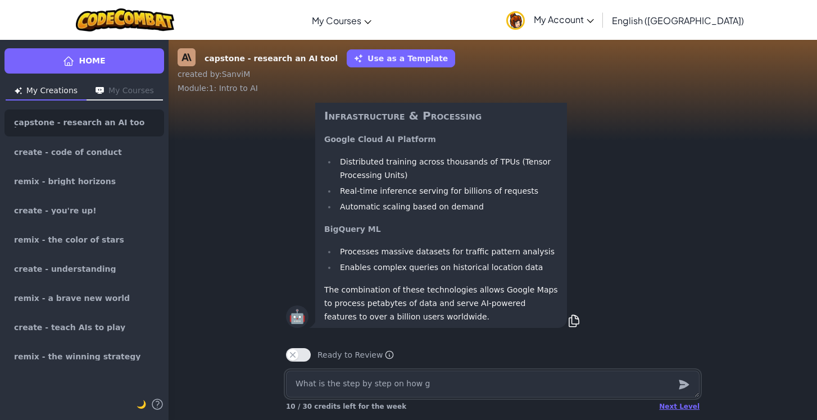
type textarea "x"
type textarea "What is the step by step on how go"
type textarea "x"
type textarea "What is the step by step on how goo"
type textarea "x"
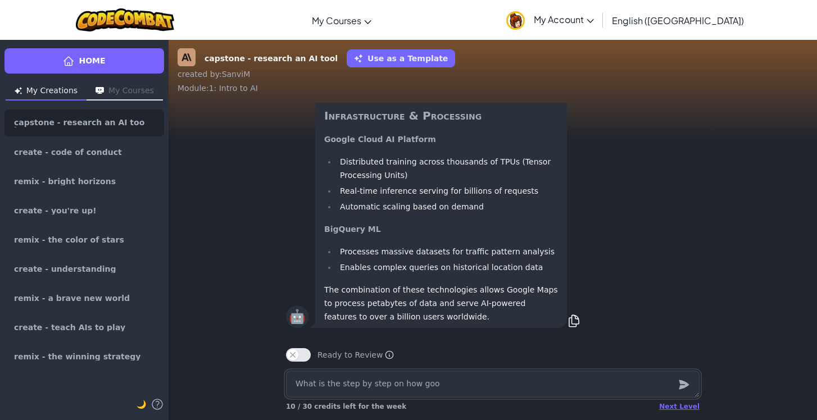
type textarea "What is the step by step on how goog"
type textarea "x"
type textarea "What is the step by step on how googl"
type textarea "x"
type textarea "What is the step by step on how google"
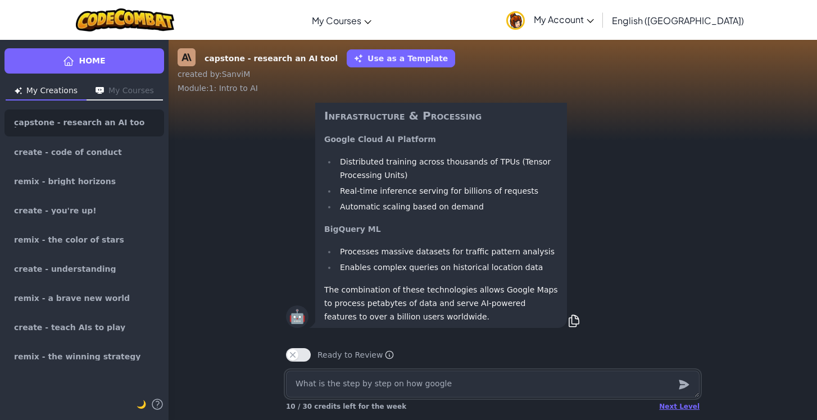
type textarea "x"
type textarea "What is the step by step on how google"
type textarea "x"
type textarea "What is the step by step on how google ma"
type textarea "x"
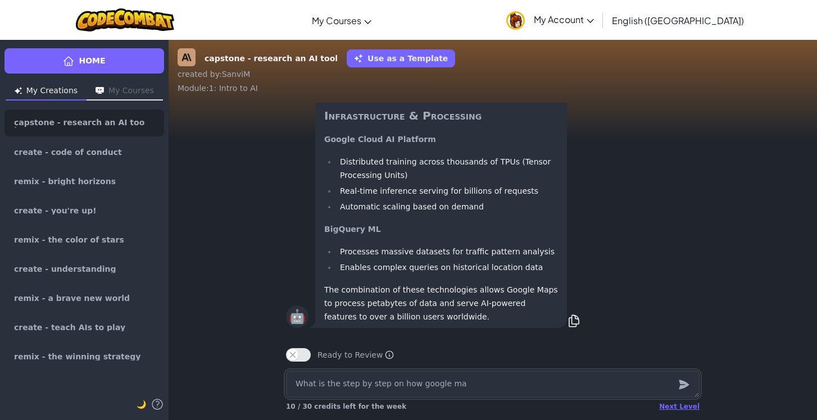
type textarea "What is the step by step on how google map"
type textarea "x"
type textarea "What is the step by step on how google maps"
type textarea "x"
type textarea "What is the step by step on how google maps"
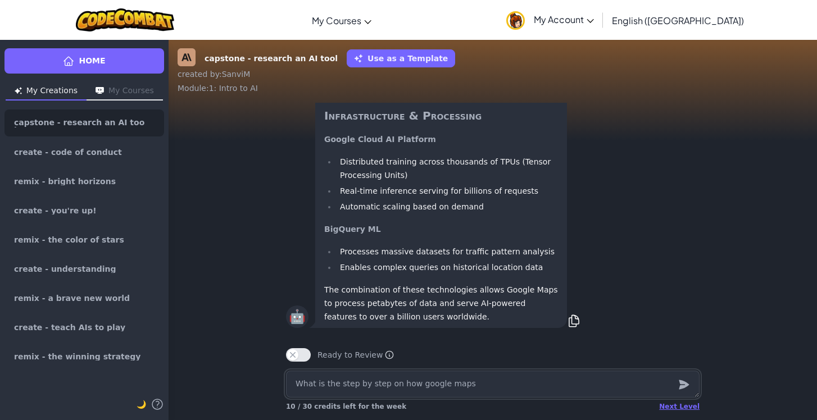
type textarea "x"
type textarea "What is the step by step on how google maps a"
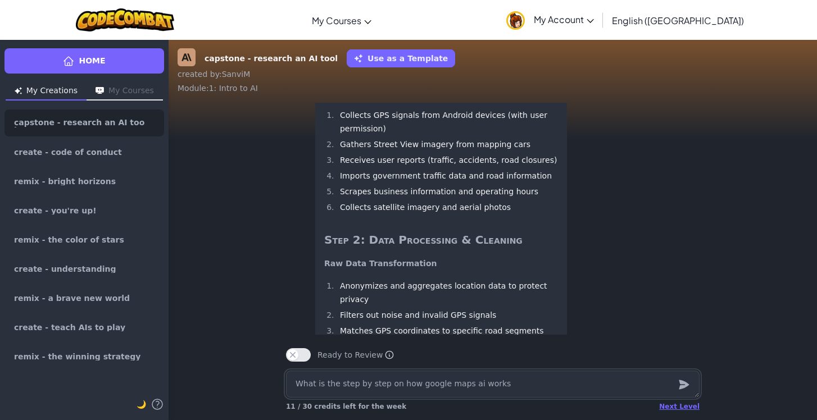
scroll to position [-1767, 0]
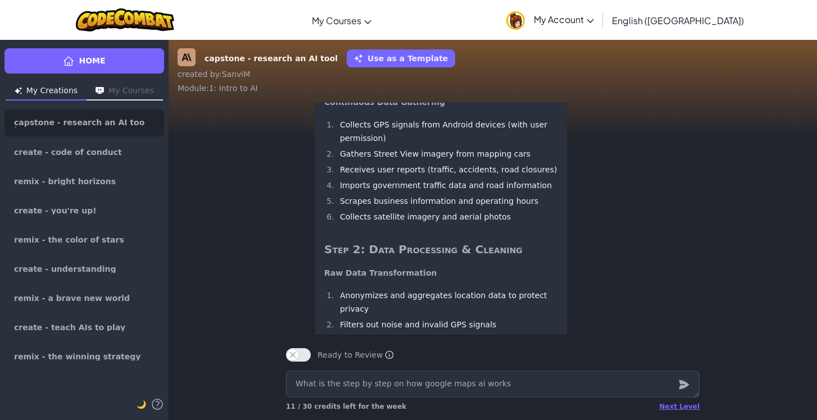
click at [357, 208] on li "Scrapes business information and operating hours" at bounding box center [446, 200] width 221 height 13
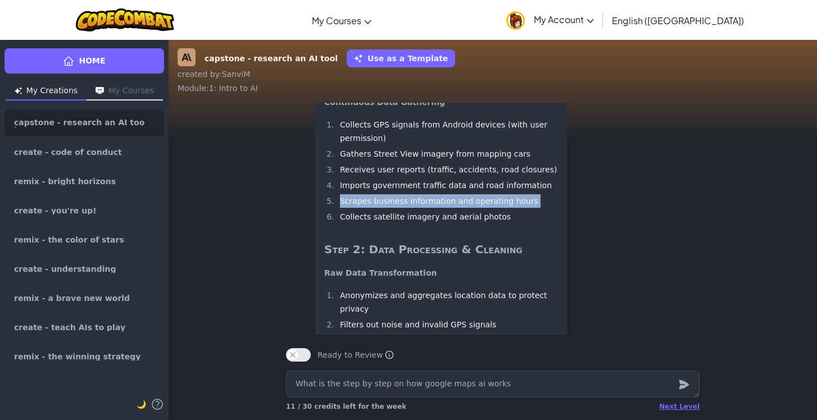
click at [357, 208] on li "Scrapes business information and operating hours" at bounding box center [446, 200] width 221 height 13
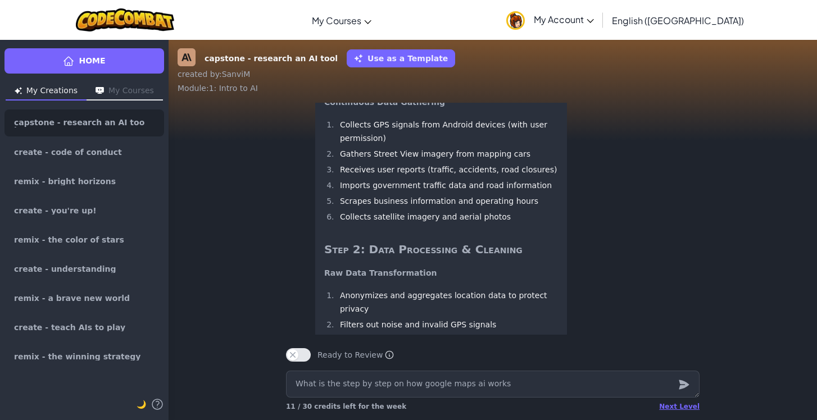
click at [370, 208] on li "Scrapes business information and operating hours" at bounding box center [446, 200] width 221 height 13
drag, startPoint x: 370, startPoint y: 310, endPoint x: 342, endPoint y: 310, distance: 27.5
click at [342, 208] on li "Scrapes business information and operating hours" at bounding box center [446, 200] width 221 height 13
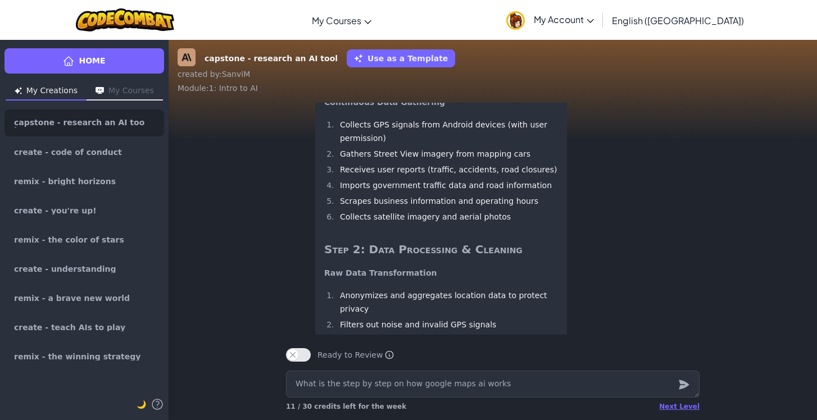
click at [373, 208] on li "Scrapes business information and operating hours" at bounding box center [446, 200] width 221 height 13
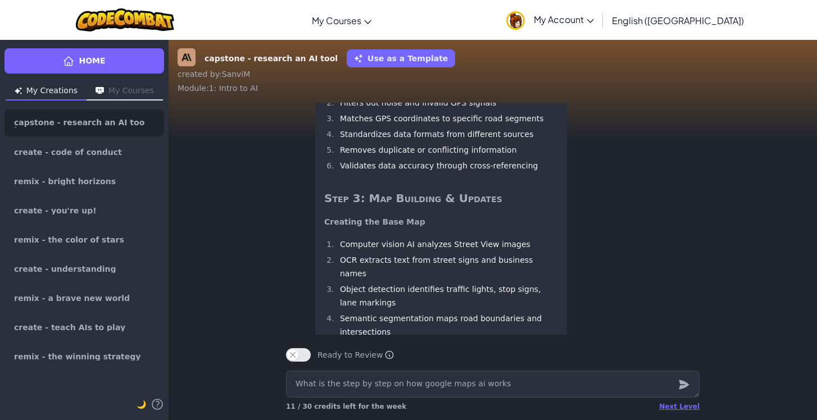
scroll to position [-1544, 0]
click at [437, 93] on li "Anonymizes and aggregates location data to protect privacy" at bounding box center [446, 79] width 221 height 27
click at [411, 108] on li "Filters out noise and invalid GPS signals" at bounding box center [446, 101] width 221 height 13
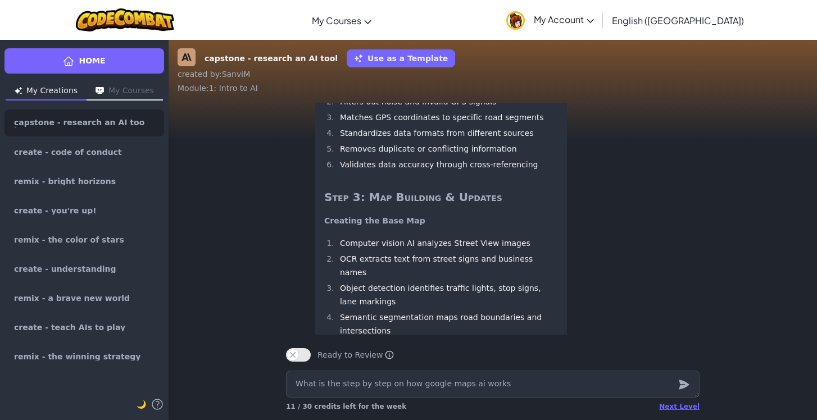
click at [420, 124] on li "Matches GPS coordinates to specific road segments" at bounding box center [446, 117] width 221 height 13
click at [452, 108] on li "Filters out noise and invalid GPS signals" at bounding box center [446, 101] width 221 height 13
click at [426, 140] on li "Standardizes data formats from different sources" at bounding box center [446, 132] width 221 height 13
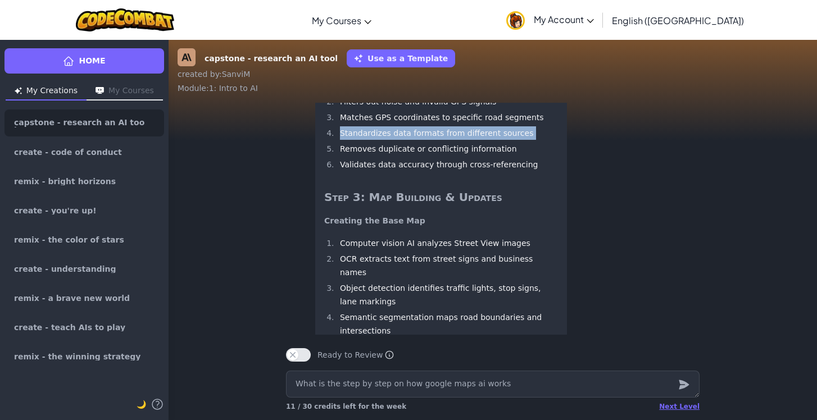
click at [426, 140] on li "Standardizes data formats from different sources" at bounding box center [446, 132] width 221 height 13
click at [426, 171] on ol "Anonymizes and aggregates location data to protect privacy Filters out noise an…" at bounding box center [441, 119] width 234 height 106
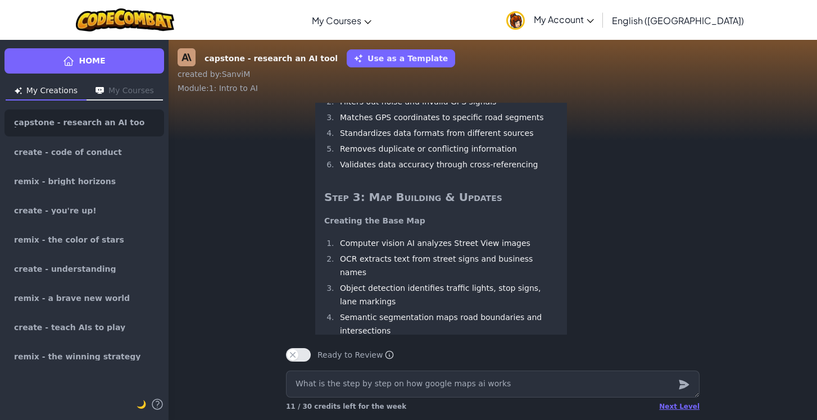
click at [426, 124] on li "Matches GPS coordinates to specific road segments" at bounding box center [446, 117] width 221 height 13
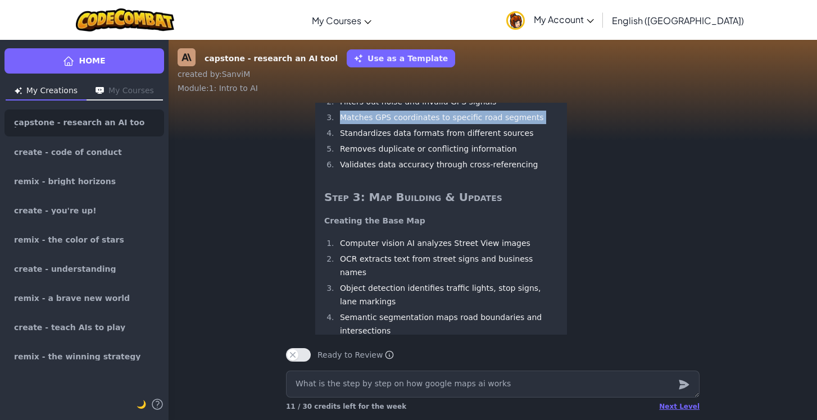
click at [426, 124] on li "Matches GPS coordinates to specific road segments" at bounding box center [446, 117] width 221 height 13
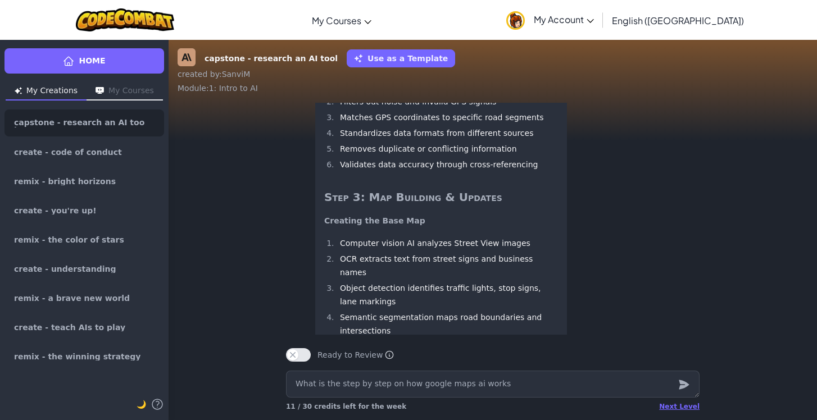
click at [421, 140] on li "Standardizes data formats from different sources" at bounding box center [446, 132] width 221 height 13
click at [355, 108] on li "Filters out noise and invalid GPS signals" at bounding box center [446, 101] width 221 height 13
drag, startPoint x: 339, startPoint y: 207, endPoint x: 530, endPoint y: 211, distance: 191.0
click at [530, 108] on li "Filters out noise and invalid GPS signals" at bounding box center [446, 101] width 221 height 13
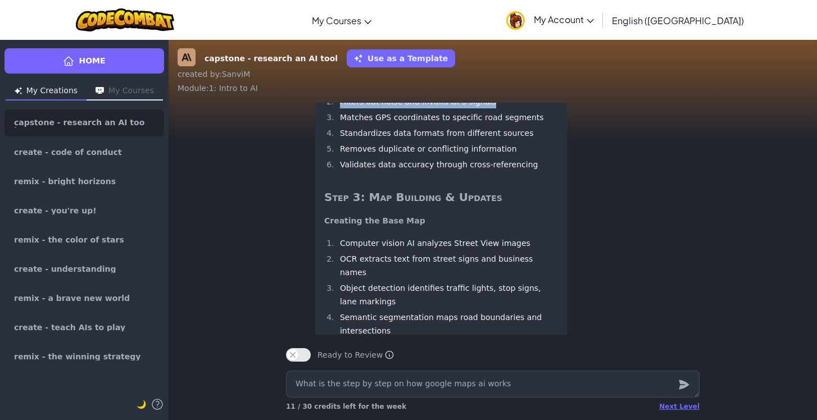
copy li "Filters out noise and invalid GPS signals"
drag, startPoint x: 339, startPoint y: 209, endPoint x: 607, endPoint y: 23, distance: 326.6
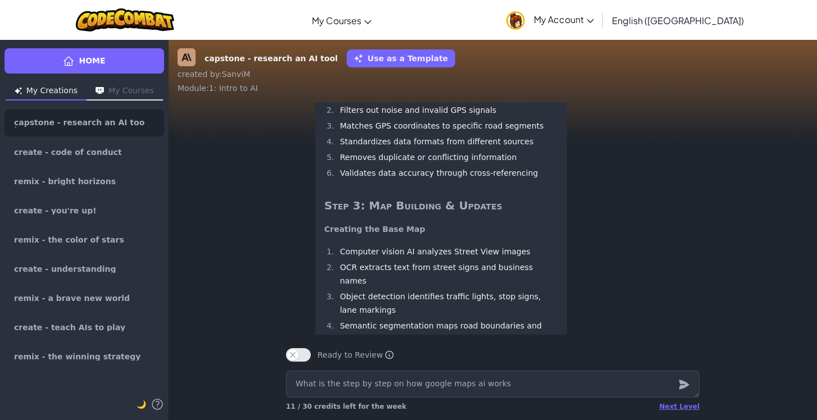
click at [427, 164] on li "Removes duplicate or conflicting information" at bounding box center [446, 157] width 221 height 13
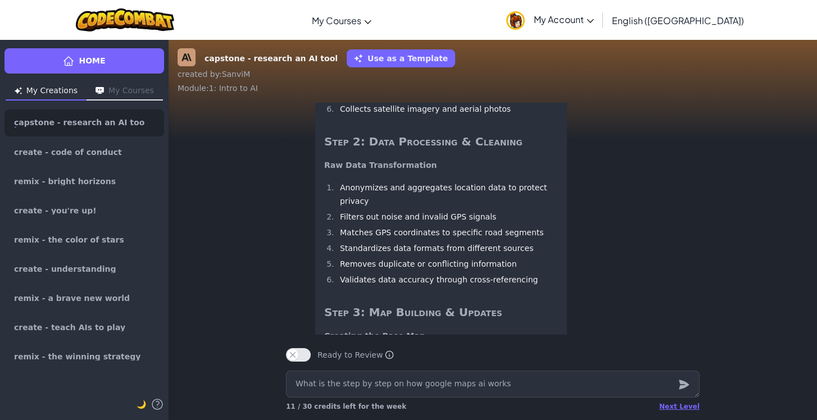
scroll to position [-1635, 0]
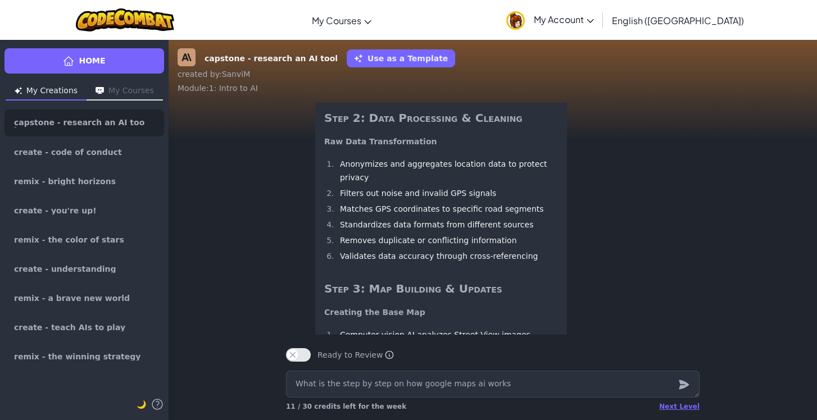
click at [503, 62] on div "capstone - research an AI tool Use as a Template" at bounding box center [493, 58] width 630 height 20
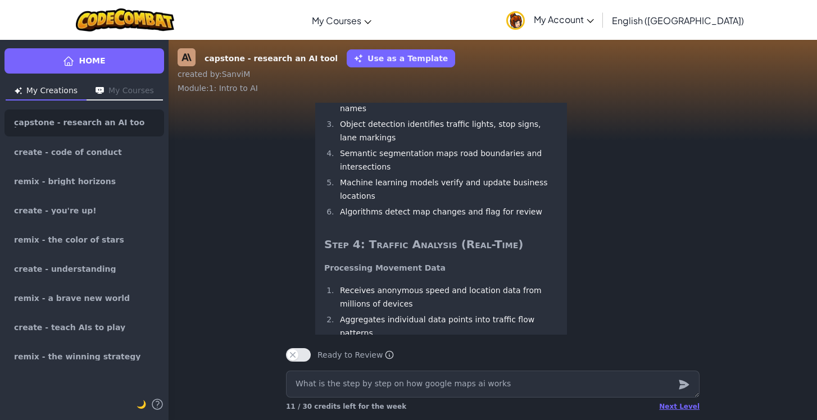
scroll to position [-1380, 0]
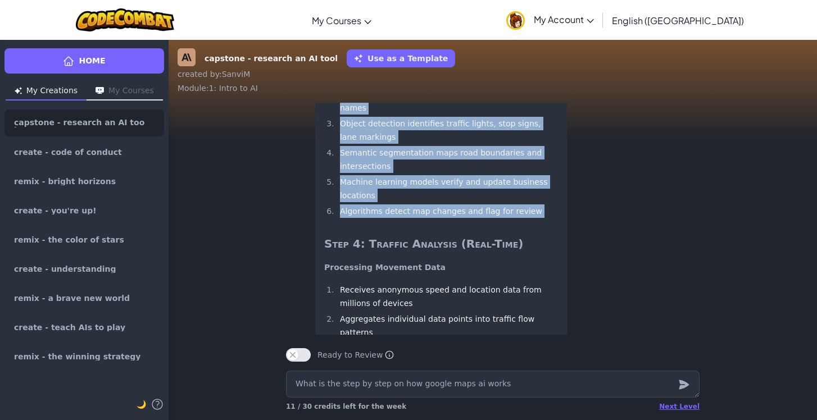
drag, startPoint x: 340, startPoint y: 184, endPoint x: 522, endPoint y: 317, distance: 225.5
copy div "Computer vision AI analyzes Street View images OCR extracts text from street si…"
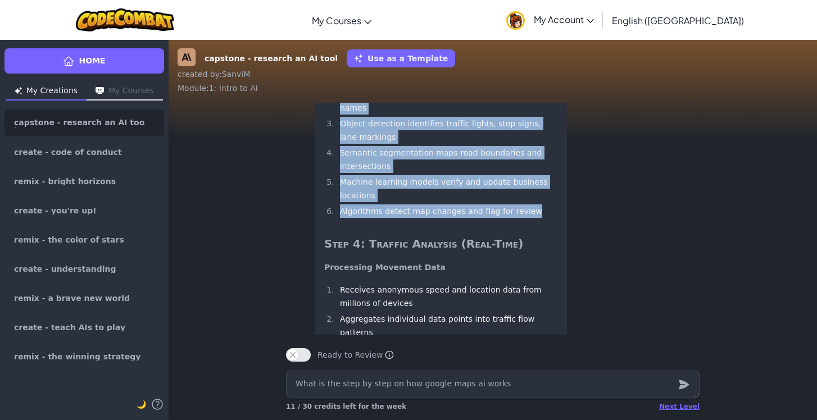
drag, startPoint x: 326, startPoint y: 164, endPoint x: 535, endPoint y: 309, distance: 254.8
copy div "Creating the Base Map Computer vision AI analyzes Street View images OCR extrac…"
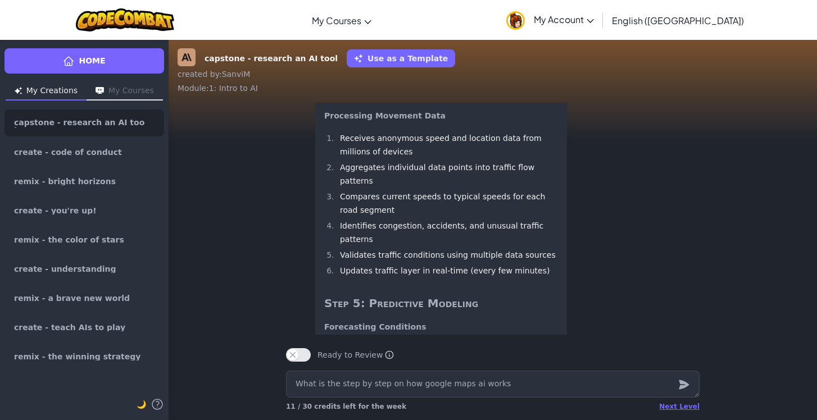
scroll to position [-1208, 0]
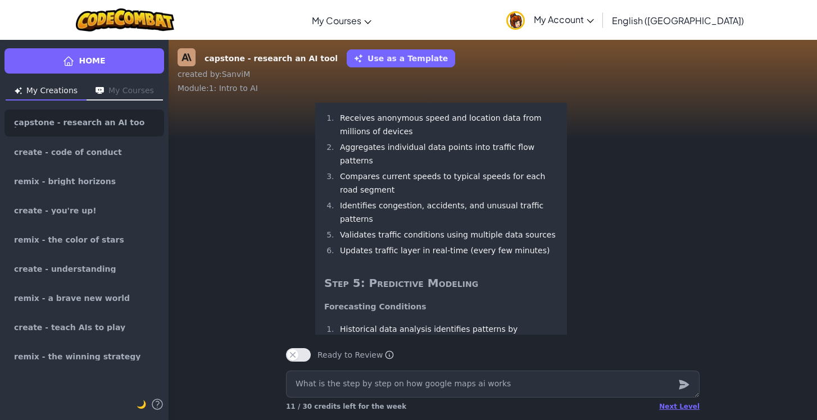
click at [416, 226] on li "Identifies congestion, accidents, and unusual traffic patterns" at bounding box center [446, 212] width 221 height 27
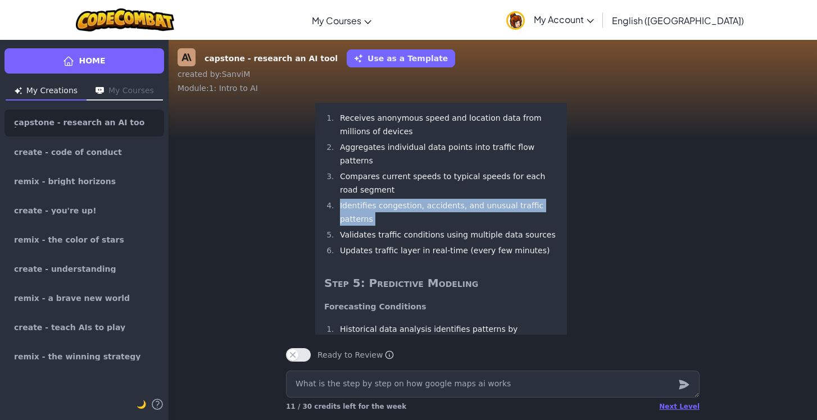
click at [416, 226] on li "Identifies congestion, accidents, and unusual traffic patterns" at bounding box center [446, 212] width 221 height 27
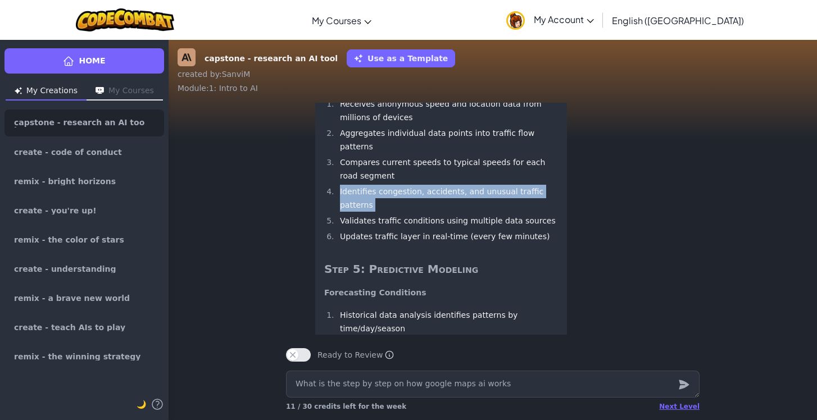
scroll to position [-1186, 0]
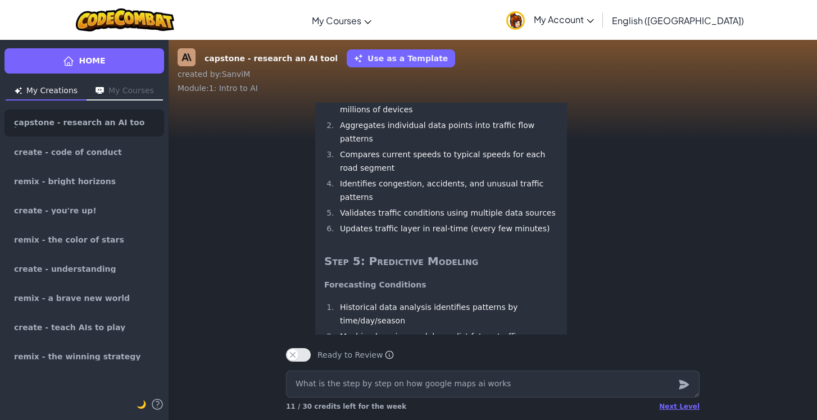
click at [414, 220] on li "Validates traffic conditions using multiple data sources" at bounding box center [446, 212] width 221 height 13
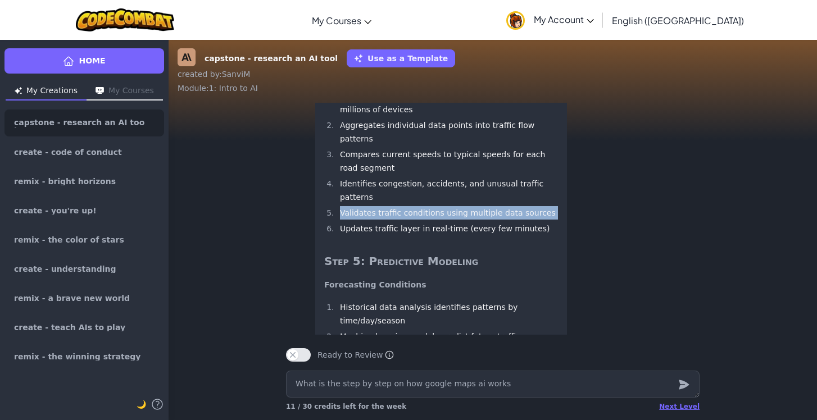
click at [414, 220] on li "Validates traffic conditions using multiple data sources" at bounding box center [446, 212] width 221 height 13
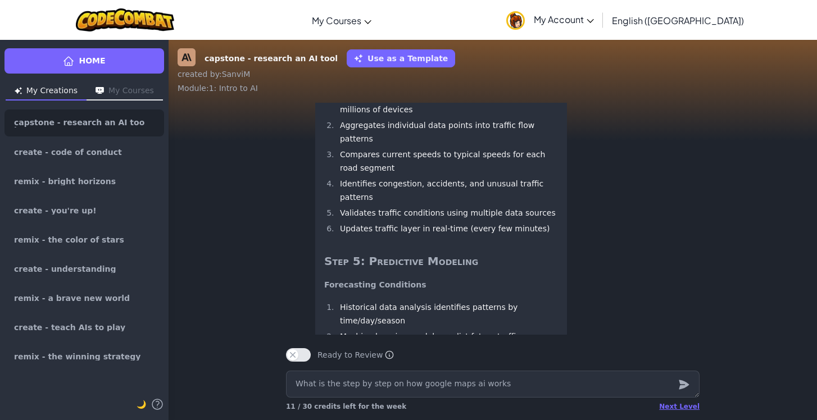
click at [415, 235] on li "Updates traffic layer in real-time (every few minutes)" at bounding box center [446, 228] width 221 height 13
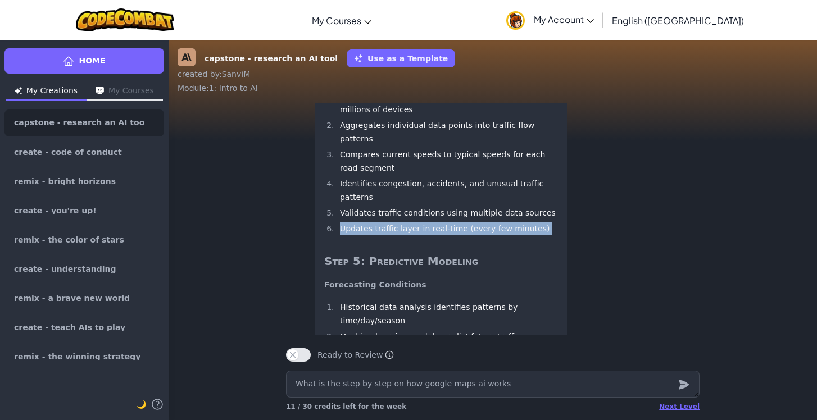
click at [415, 235] on li "Updates traffic layer in real-time (every few minutes)" at bounding box center [446, 228] width 221 height 13
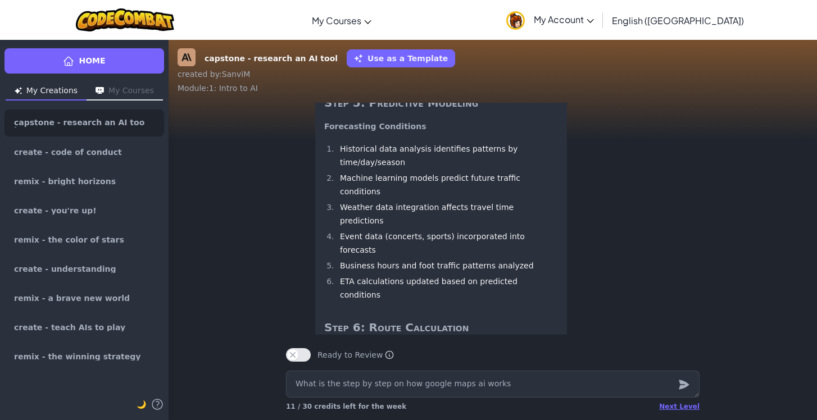
scroll to position [-1021, 0]
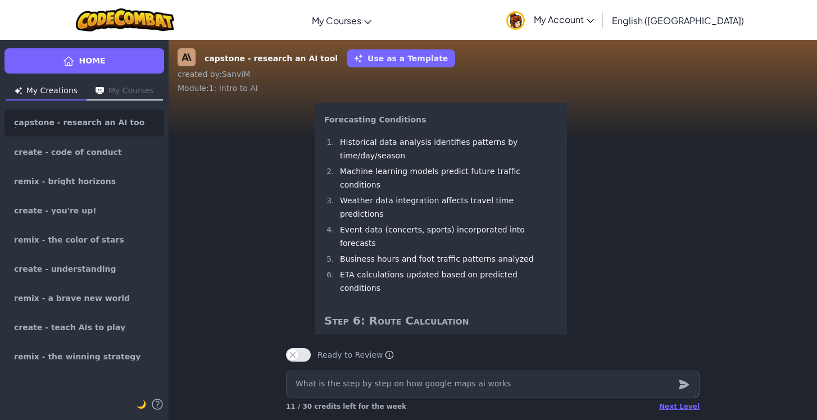
click at [465, 192] on li "Machine learning models predict future traffic conditions" at bounding box center [446, 178] width 221 height 27
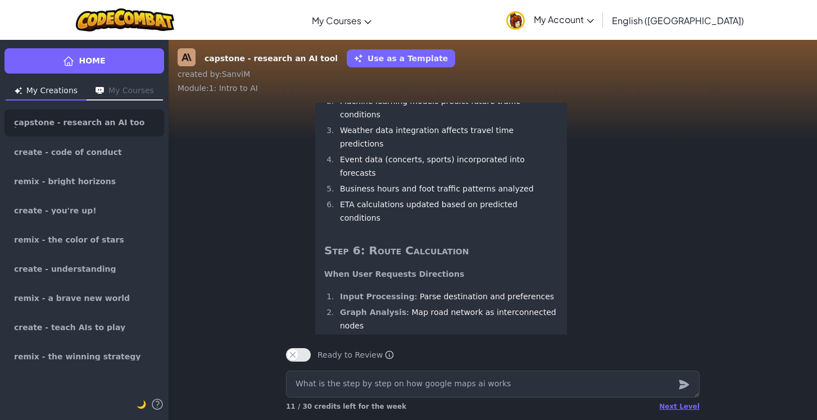
scroll to position [-949, 0]
click at [416, 55] on p "Forecasting Conditions" at bounding box center [441, 48] width 234 height 13
click at [416, 91] on li "Historical data analysis identifies patterns by time/day/season" at bounding box center [446, 77] width 221 height 27
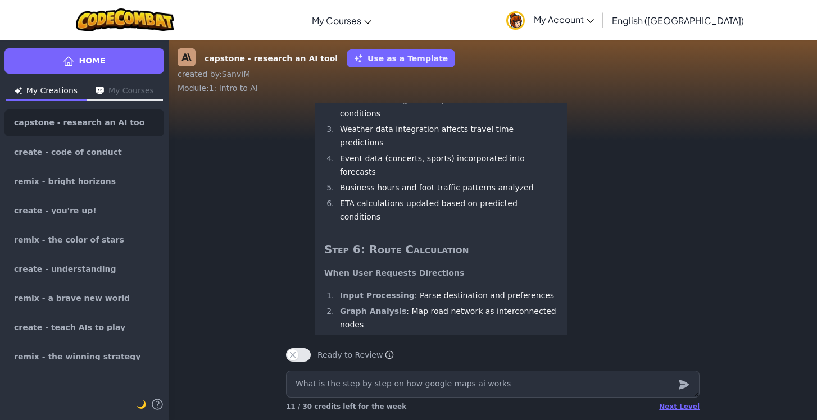
click at [416, 91] on li "Historical data analysis identifies patterns by time/day/season" at bounding box center [446, 77] width 221 height 27
click at [403, 120] on li "Machine learning models predict future traffic conditions" at bounding box center [446, 106] width 221 height 27
click at [398, 149] on li "Weather data integration affects travel time predictions" at bounding box center [446, 135] width 221 height 27
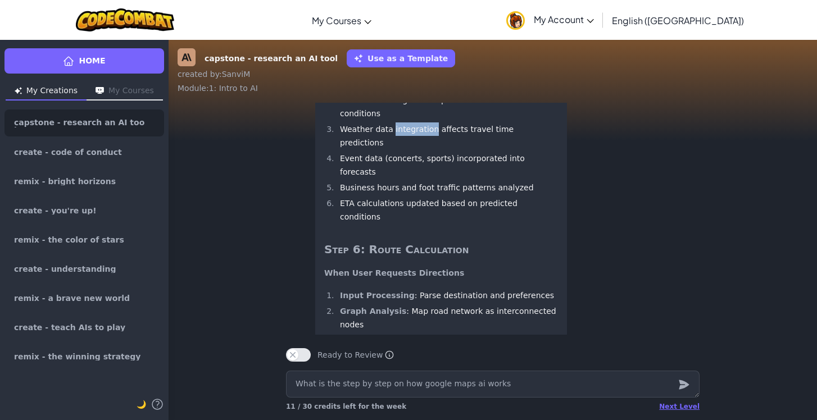
click at [398, 149] on li "Weather data integration affects travel time predictions" at bounding box center [446, 135] width 221 height 27
click at [397, 194] on li "Business hours and foot traffic patterns analyzed" at bounding box center [446, 187] width 221 height 13
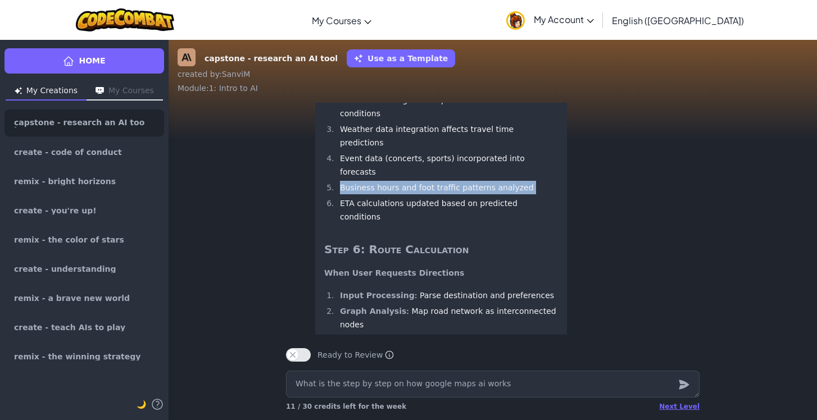
click at [397, 194] on li "Business hours and foot traffic patterns analyzed" at bounding box center [446, 187] width 221 height 13
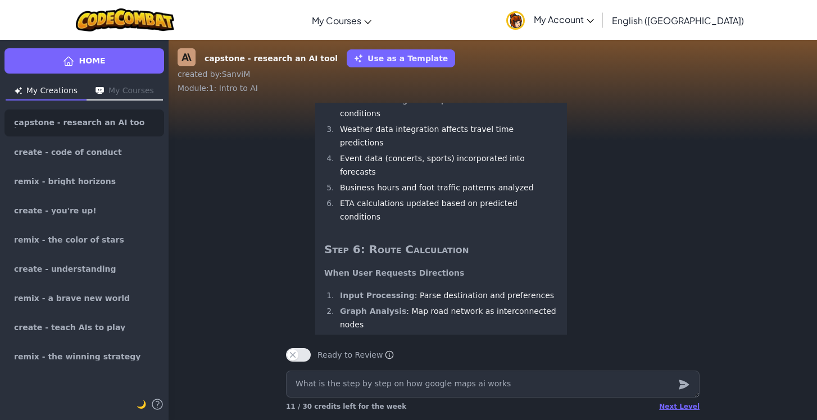
click at [401, 179] on li "Event data (concerts, sports) incorporated into forecasts" at bounding box center [446, 165] width 221 height 27
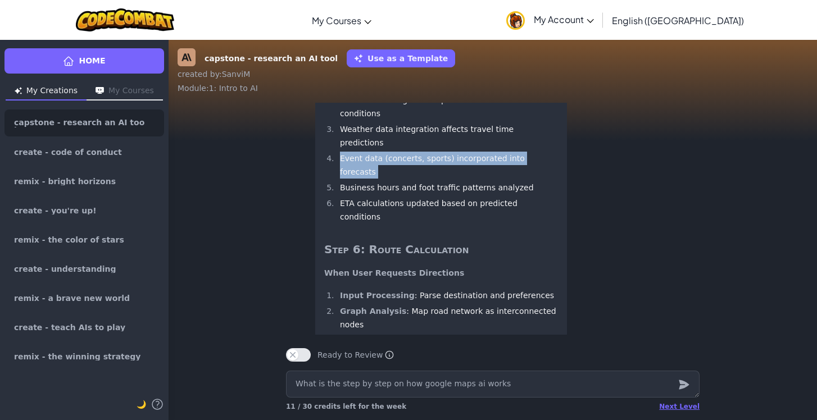
click at [401, 179] on li "Event data (concerts, sports) incorporated into forecasts" at bounding box center [446, 165] width 221 height 27
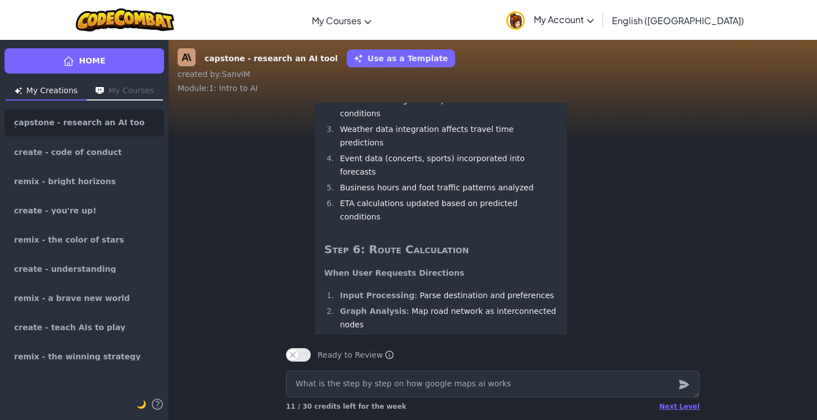
click at [399, 194] on li "Business hours and foot traffic patterns analyzed" at bounding box center [446, 187] width 221 height 13
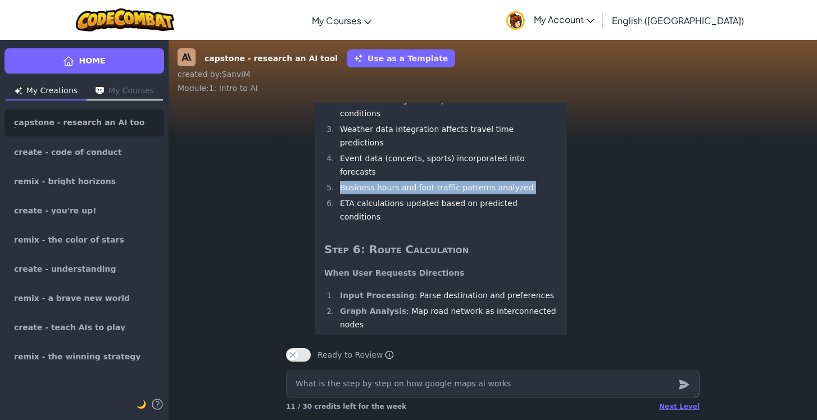
click at [399, 194] on li "Business hours and foot traffic patterns analyzed" at bounding box center [446, 187] width 221 height 13
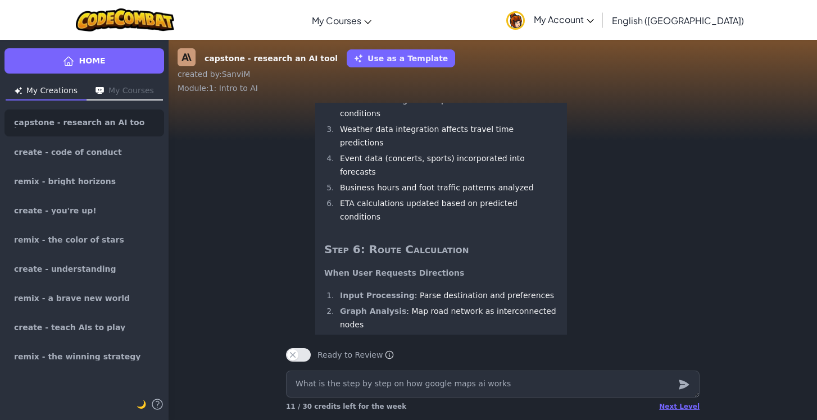
click at [397, 224] on li "ETA calculations updated based on predicted conditions" at bounding box center [446, 210] width 221 height 27
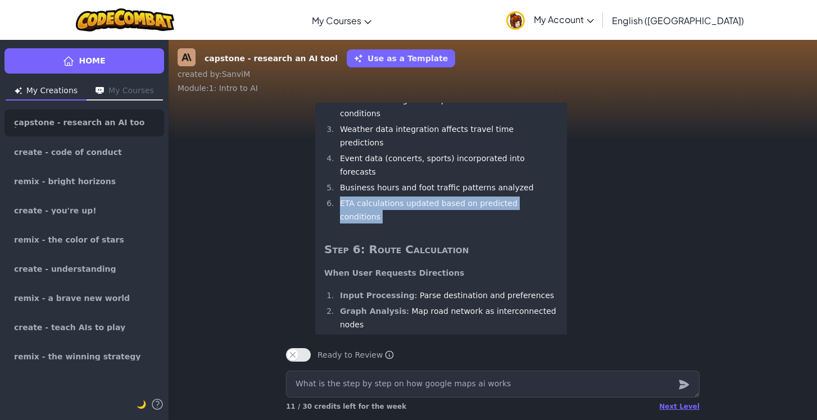
click at [397, 224] on li "ETA calculations updated based on predicted conditions" at bounding box center [446, 210] width 221 height 27
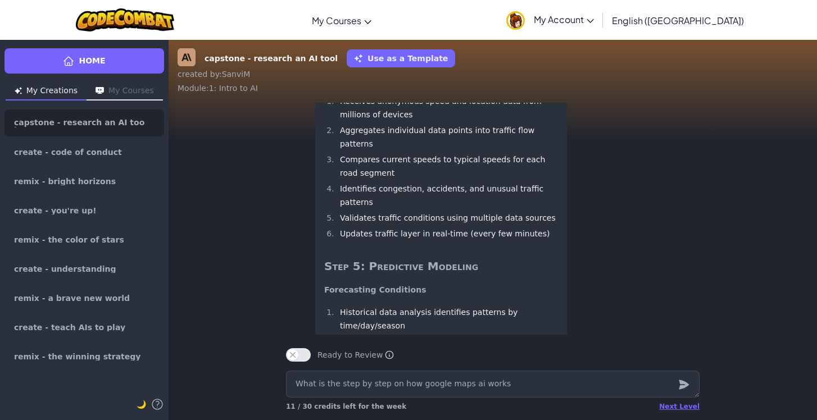
scroll to position [-1193, 0]
click at [411, 211] on li "Identifies congestion, accidents, and unusual traffic patterns" at bounding box center [446, 197] width 221 height 27
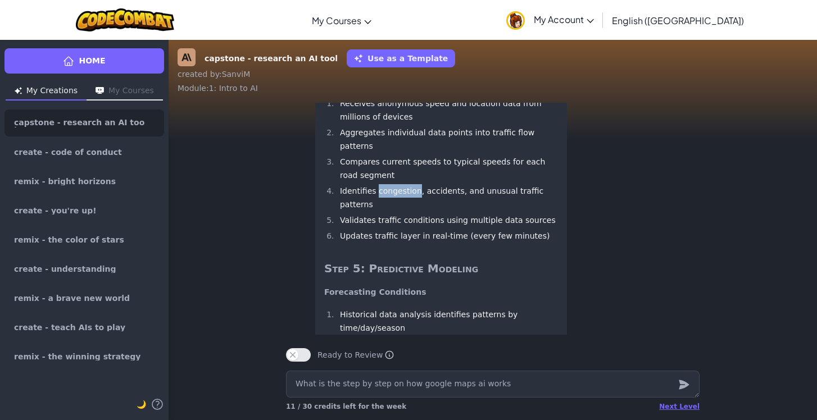
click at [411, 211] on li "Identifies congestion, accidents, and unusual traffic patterns" at bounding box center [446, 197] width 221 height 27
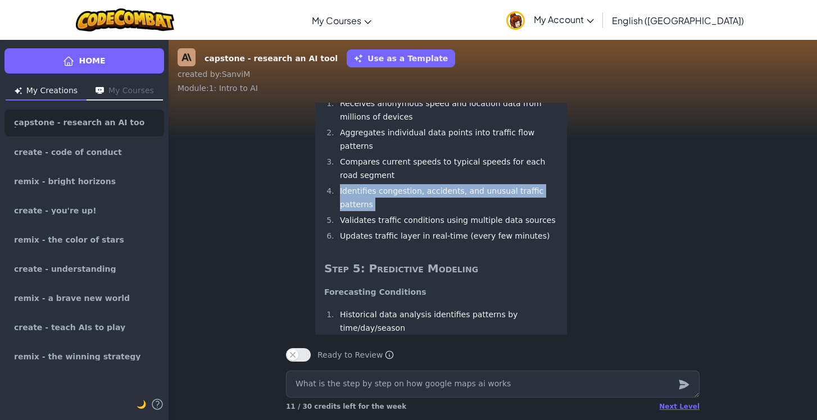
click at [411, 211] on li "Identifies congestion, accidents, and unusual traffic patterns" at bounding box center [446, 197] width 221 height 27
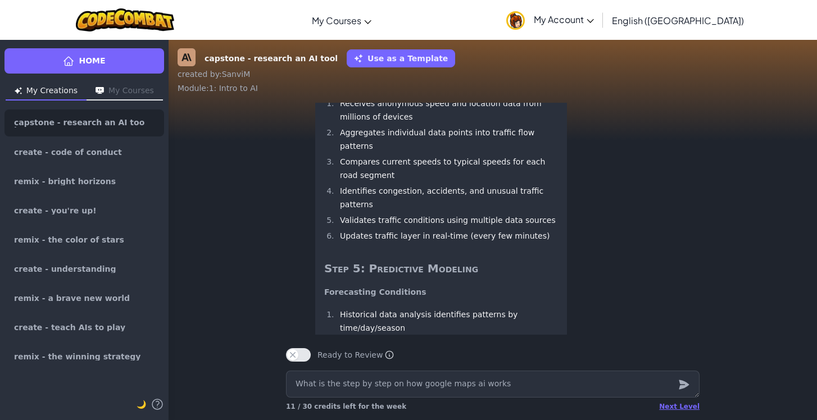
click at [411, 234] on ol "Receives anonymous speed and location data from millions of devices Aggregates …" at bounding box center [441, 170] width 234 height 146
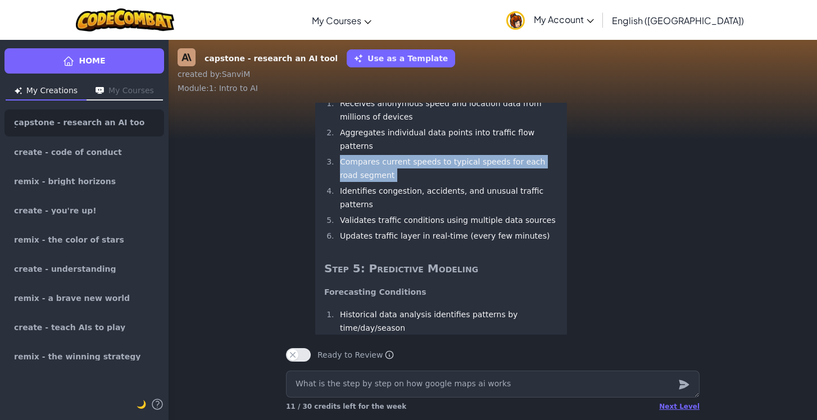
click at [411, 234] on ol "Receives anonymous speed and location data from millions of devices Aggregates …" at bounding box center [441, 170] width 234 height 146
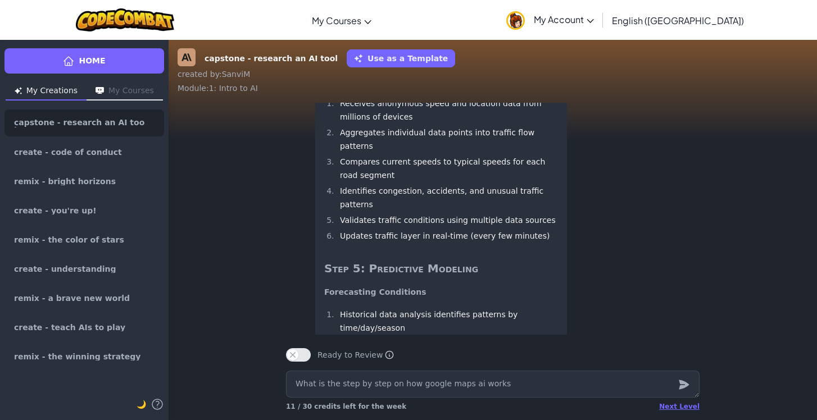
click at [420, 124] on li "Receives anonymous speed and location data from millions of devices" at bounding box center [446, 110] width 221 height 27
click at [420, 153] on li "Aggregates individual data points into traffic flow patterns" at bounding box center [446, 139] width 221 height 27
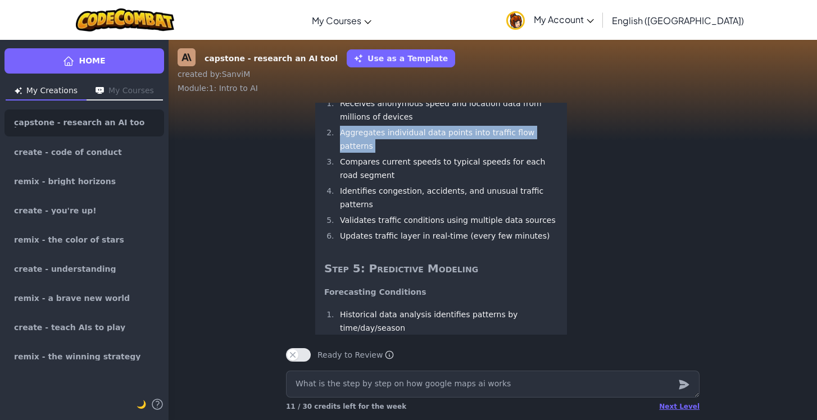
click at [420, 153] on li "Aggregates individual data points into traffic flow patterns" at bounding box center [446, 139] width 221 height 27
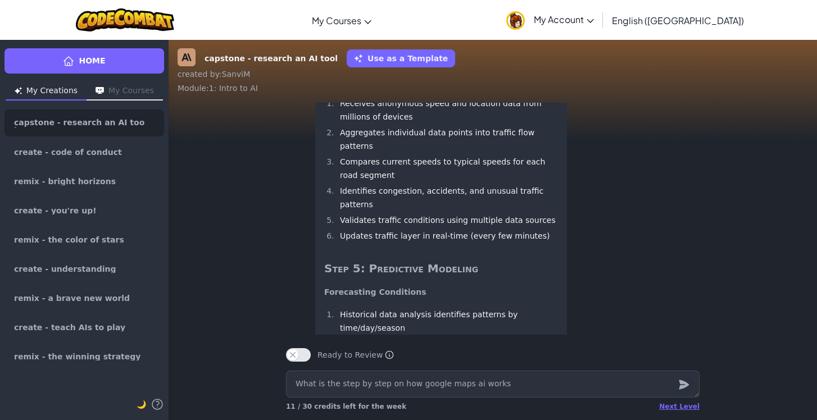
click at [441, 124] on li "Receives anonymous speed and location data from millions of devices" at bounding box center [446, 110] width 221 height 27
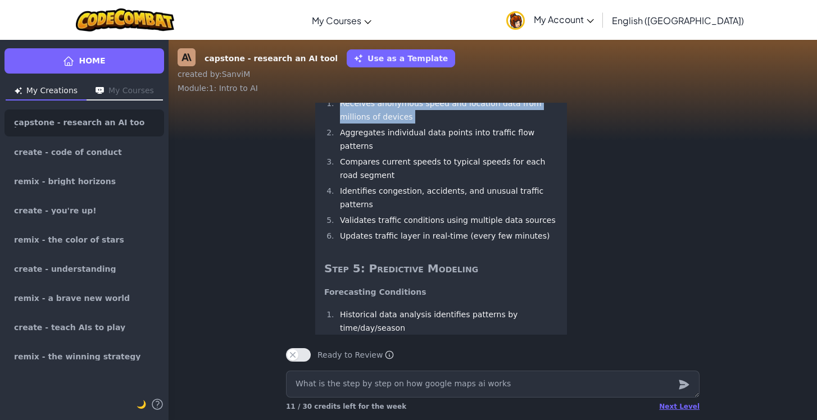
click at [441, 124] on li "Receives anonymous speed and location data from millions of devices" at bounding box center [446, 110] width 221 height 27
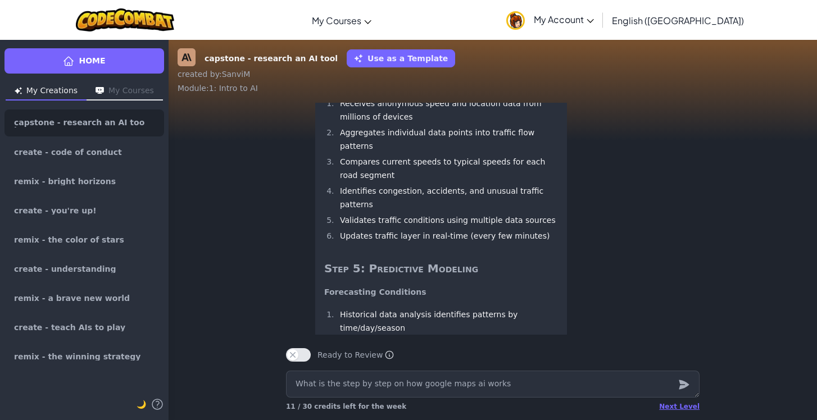
click at [430, 124] on li "Receives anonymous speed and location data from millions of devices" at bounding box center [446, 110] width 221 height 27
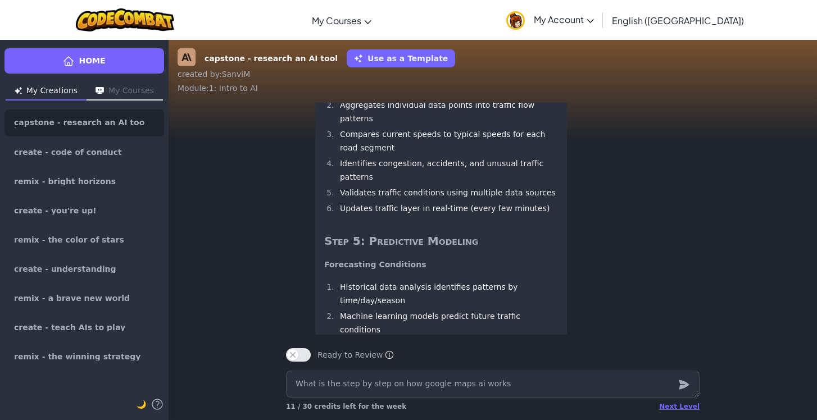
scroll to position [-1162, 0]
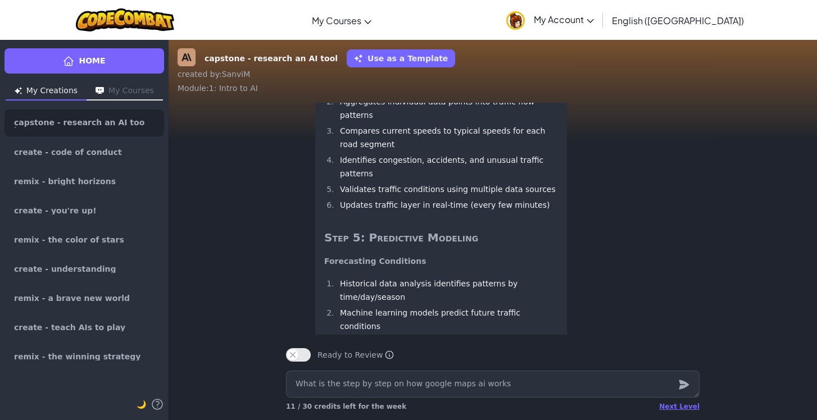
drag, startPoint x: 406, startPoint y: 277, endPoint x: 354, endPoint y: 174, distance: 115.6
click at [353, 174] on ol "Receives anonymous speed and location data from millions of devices Aggregates …" at bounding box center [441, 139] width 234 height 146
click at [354, 93] on li "Receives anonymous speed and location data from millions of devices" at bounding box center [446, 79] width 221 height 27
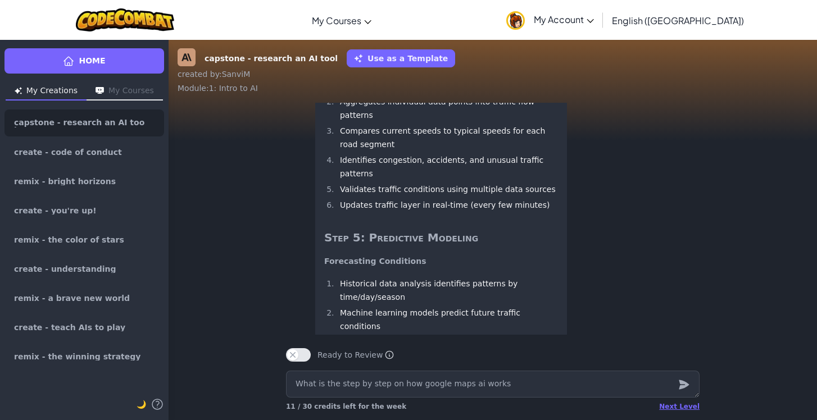
click at [354, 122] on li "Aggregates individual data points into traffic flow patterns" at bounding box center [446, 108] width 221 height 27
click at [356, 151] on li "Compares current speeds to typical speeds for each road segment" at bounding box center [446, 137] width 221 height 27
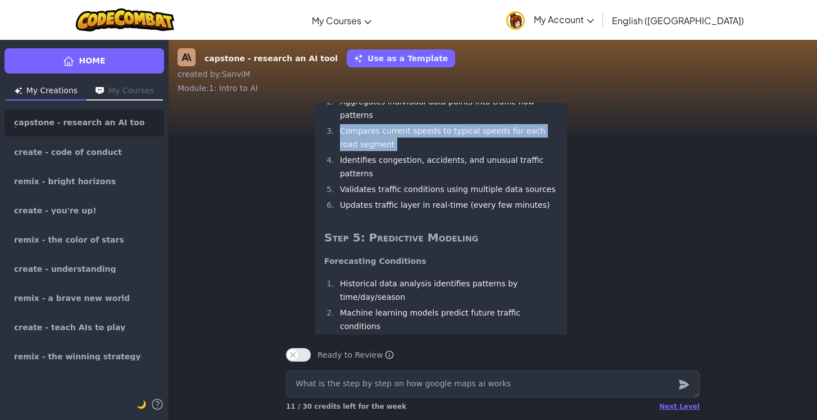
click at [356, 151] on li "Compares current speeds to typical speeds for each road segment" at bounding box center [446, 137] width 221 height 27
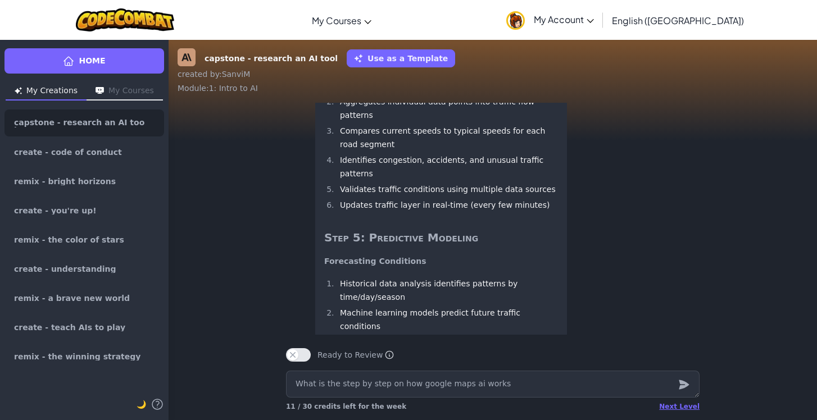
click at [363, 180] on li "Identifies congestion, accidents, and unusual traffic patterns" at bounding box center [446, 166] width 221 height 27
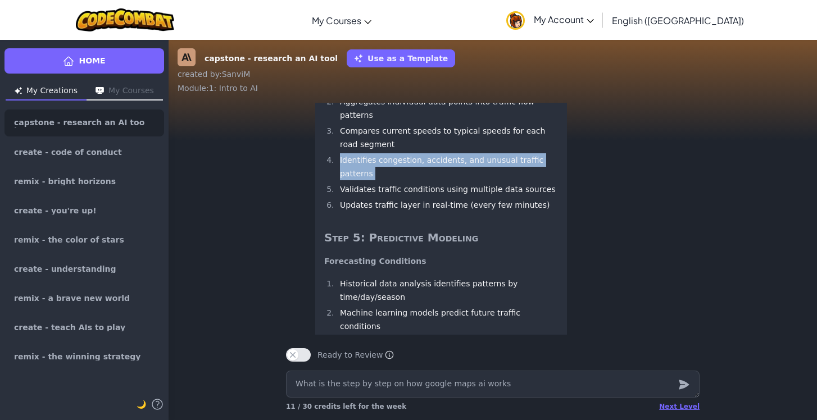
click at [363, 180] on li "Identifies congestion, accidents, and unusual traffic patterns" at bounding box center [446, 166] width 221 height 27
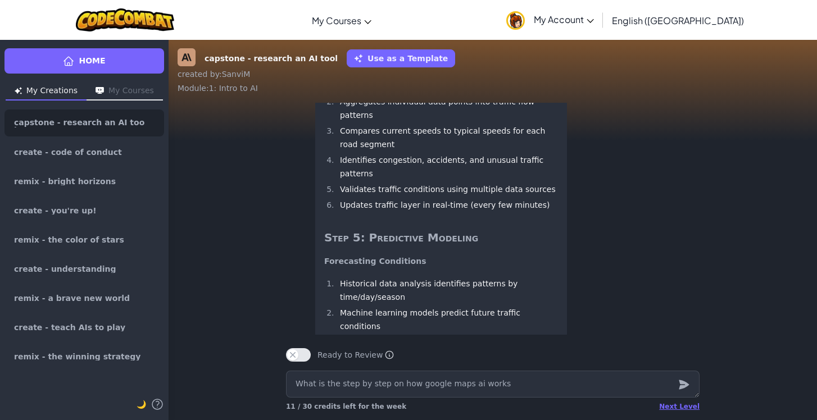
click at [379, 196] on li "Validates traffic conditions using multiple data sources" at bounding box center [446, 189] width 221 height 13
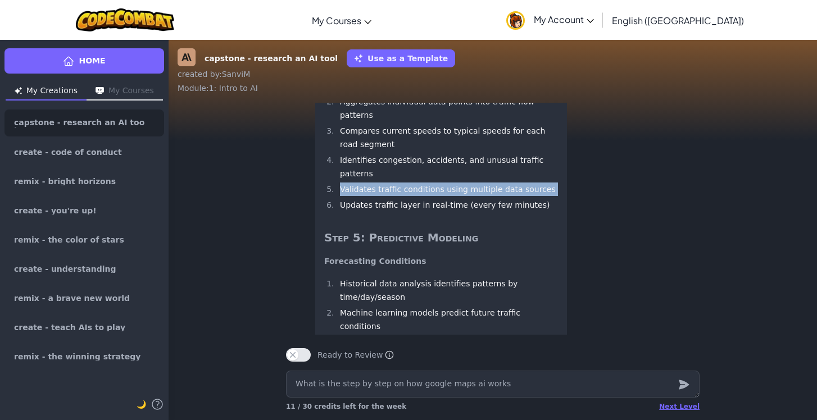
click at [379, 196] on li "Validates traffic conditions using multiple data sources" at bounding box center [446, 189] width 221 height 13
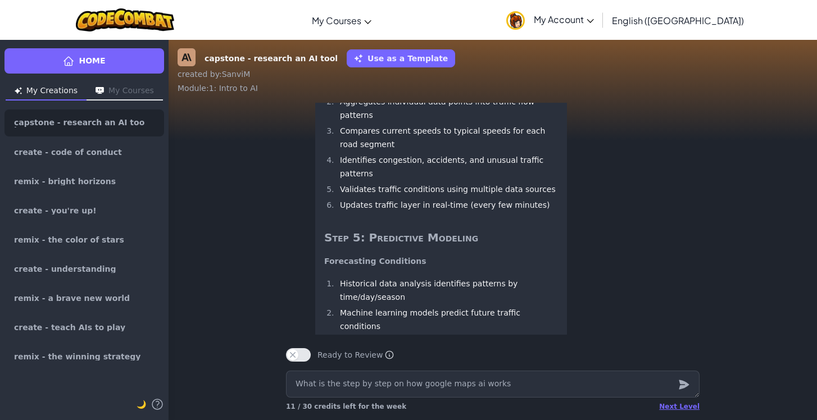
click at [381, 212] on li "Updates traffic layer in real-time (every few minutes)" at bounding box center [446, 204] width 221 height 13
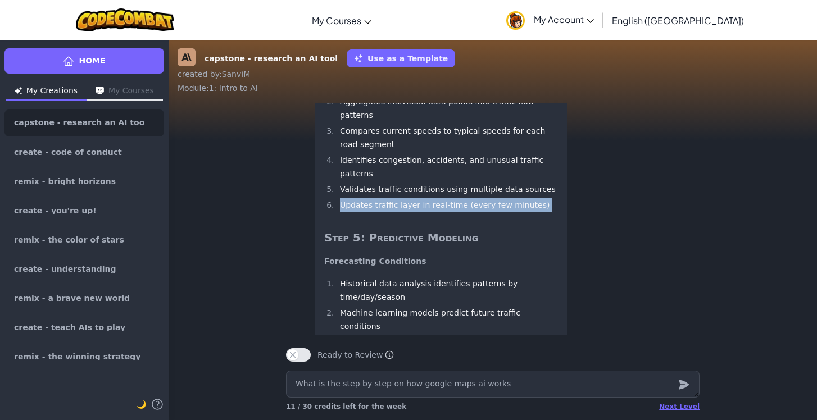
click at [381, 212] on li "Updates traffic layer in real-time (every few minutes)" at bounding box center [446, 204] width 221 height 13
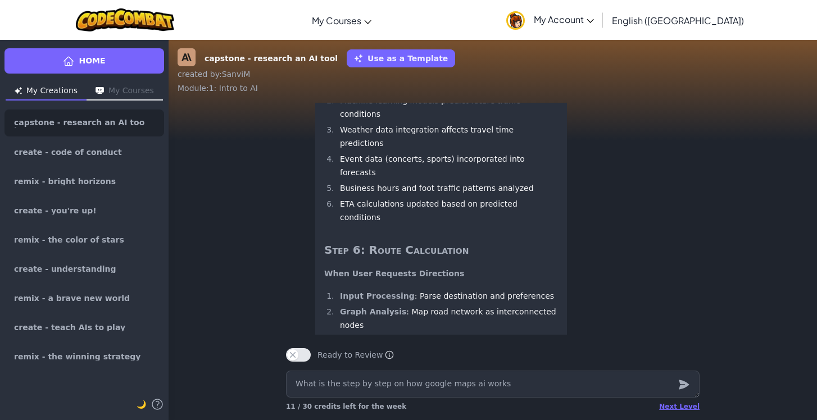
scroll to position [-949, 0]
